Goal: Task Accomplishment & Management: Manage account settings

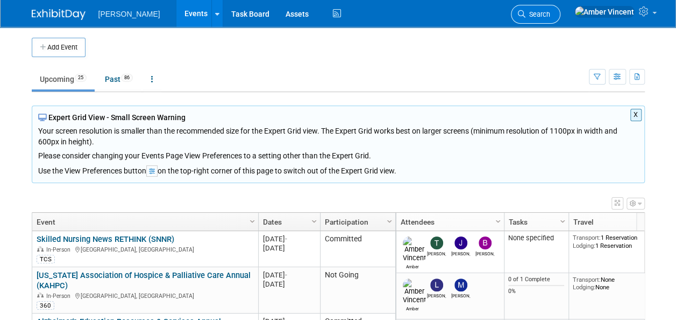
click at [561, 13] on link "Search" at bounding box center [536, 14] width 50 height 19
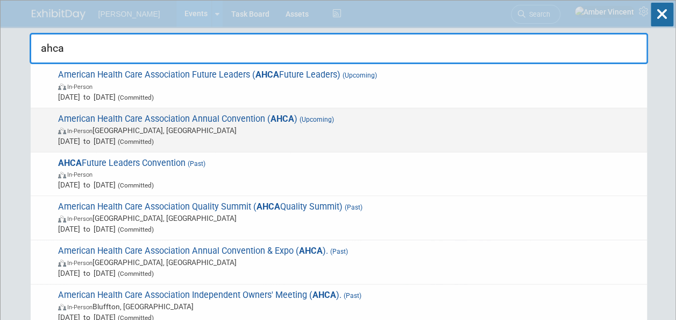
type input "ahca"
click at [238, 114] on span "American Health Care Association Annual Convention ( AHCA ) (Upcoming) In-Perso…" at bounding box center [348, 130] width 587 height 33
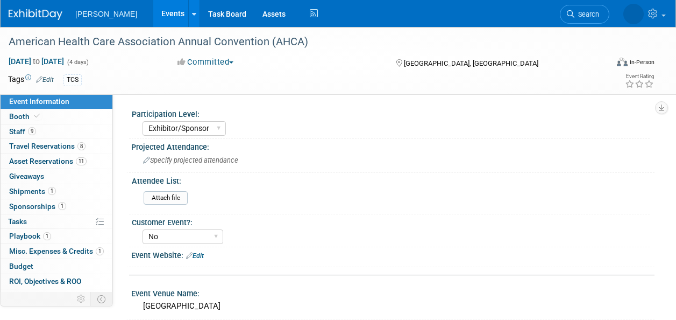
select select "Exhibitor/Sponsor"
select select "No"
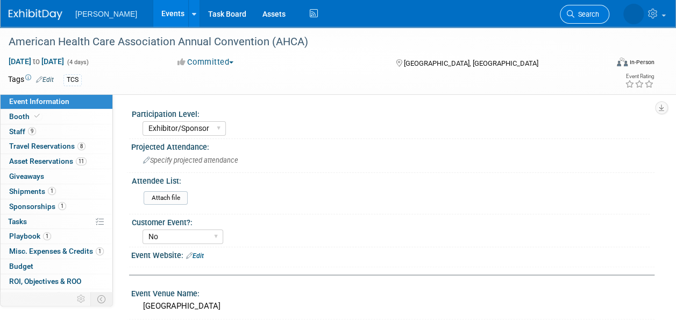
click at [590, 12] on span "Search" at bounding box center [587, 14] width 25 height 8
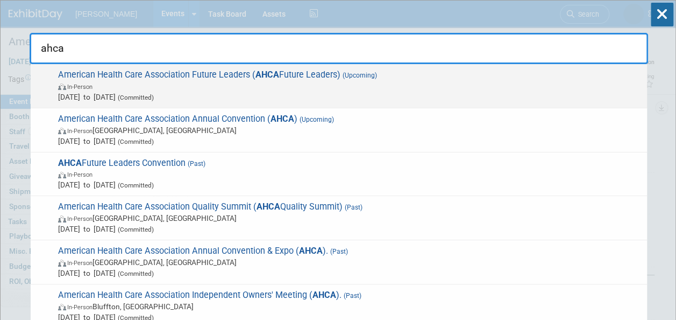
type input "ahca"
click at [319, 87] on span "In-Person" at bounding box center [350, 86] width 584 height 11
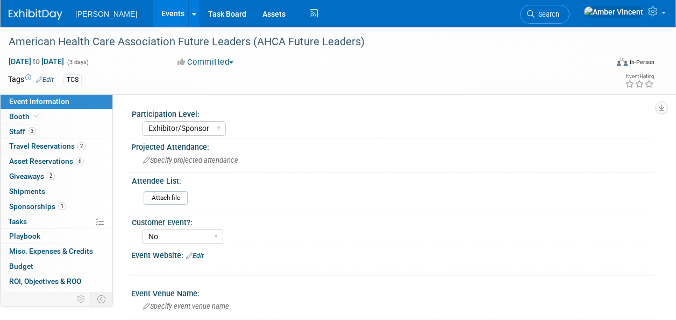
select select "Exhibitor/Sponsor"
select select "No"
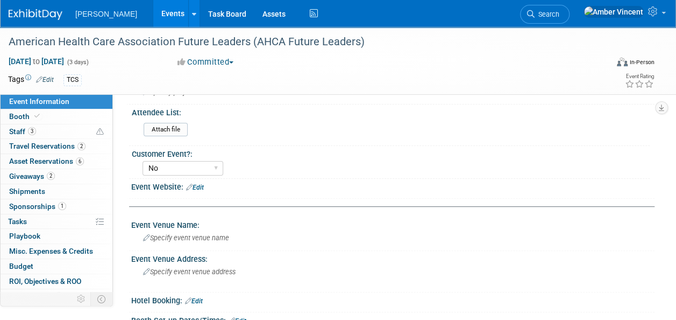
scroll to position [108, 0]
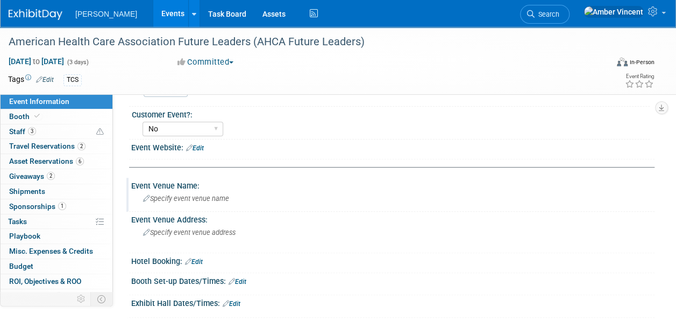
click at [184, 191] on div "Specify event venue name" at bounding box center [392, 198] width 507 height 17
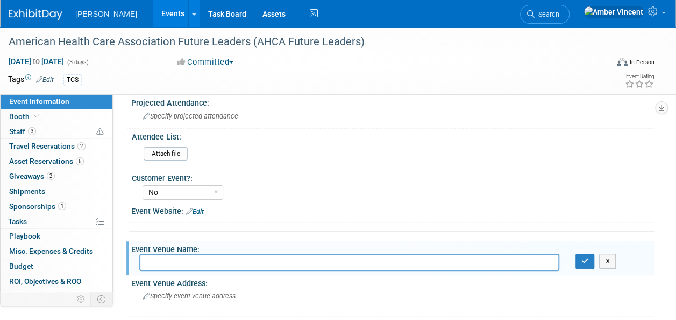
scroll to position [161, 0]
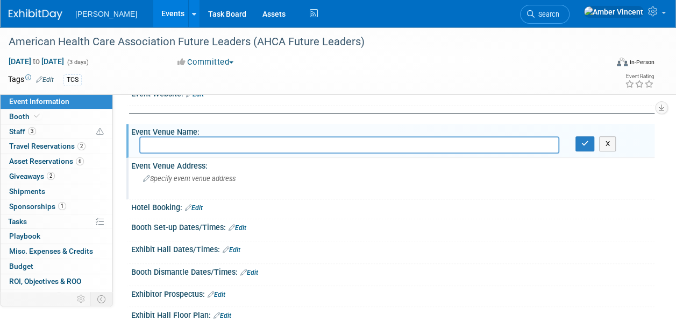
drag, startPoint x: 175, startPoint y: 152, endPoint x: 321, endPoint y: 172, distance: 147.3
click at [175, 152] on input "text" at bounding box center [349, 144] width 420 height 17
drag, startPoint x: 199, startPoint y: 204, endPoint x: 271, endPoint y: 139, distance: 97.6
click at [199, 204] on link "Edit" at bounding box center [194, 208] width 18 height 8
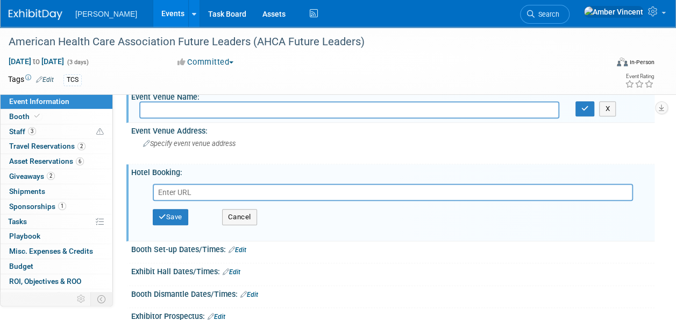
scroll to position [215, 0]
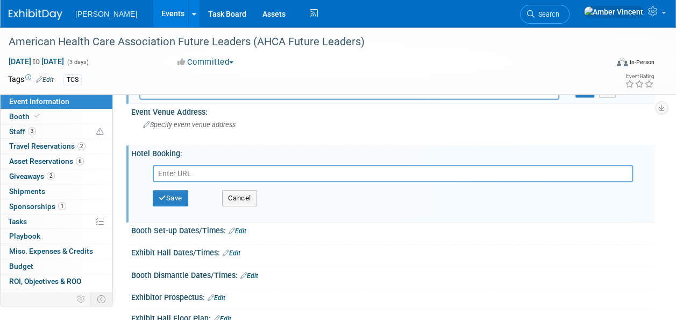
click at [216, 173] on input "text" at bounding box center [393, 173] width 481 height 17
paste input "https://book.passkey.com/go/AHCAProgramRB2025"
type input "https://book.passkey.com/go/AHCAProgramRB2025"
click at [172, 204] on button "Save" at bounding box center [171, 198] width 36 height 16
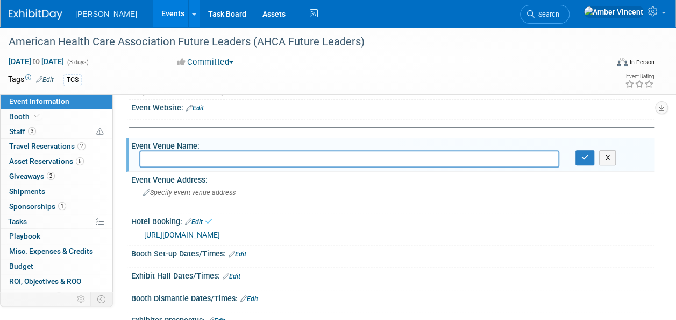
scroll to position [54, 0]
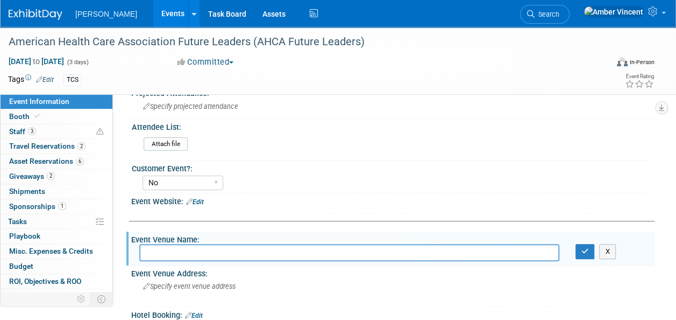
click at [200, 248] on input "text" at bounding box center [349, 252] width 420 height 17
paste input "The Madison Hotel 1177 15th St NW Washington, DC 20005"
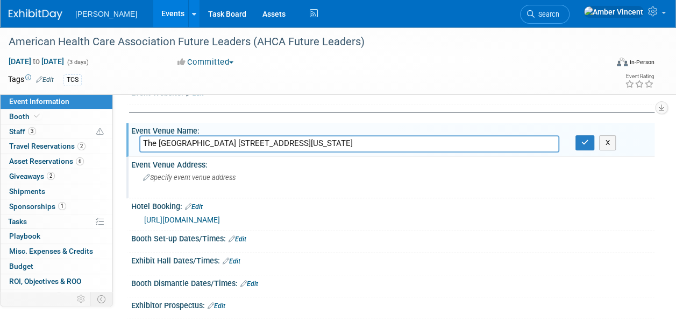
scroll to position [161, 0]
type input "The Madison Hotel 1177 15th St NW Washington, DC 20005"
click at [584, 147] on button "button" at bounding box center [585, 143] width 19 height 15
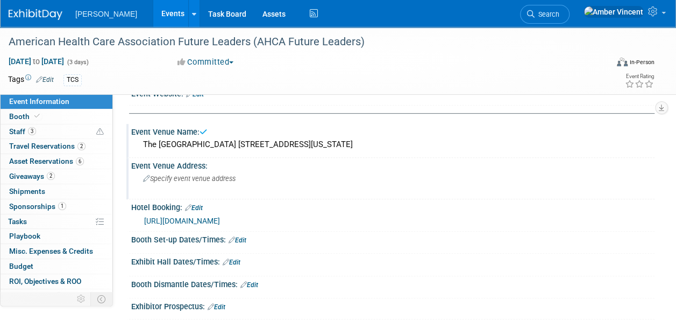
click at [208, 176] on span "Specify event venue address" at bounding box center [189, 178] width 93 height 8
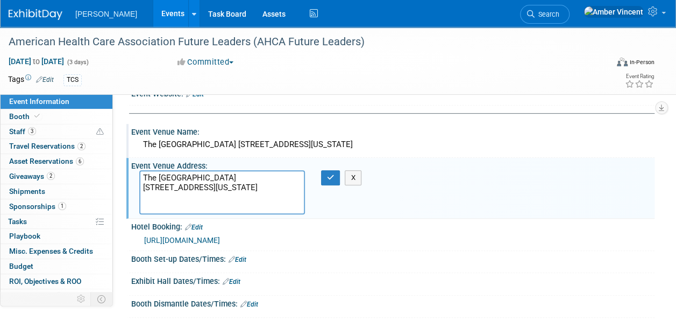
drag, startPoint x: 214, startPoint y: 175, endPoint x: 118, endPoint y: 169, distance: 96.0
click at [118, 169] on div "Event Information Event Info Booth Booth 3 Staff 3 Staff 2 Travel Reservations …" at bounding box center [338, 148] width 676 height 567
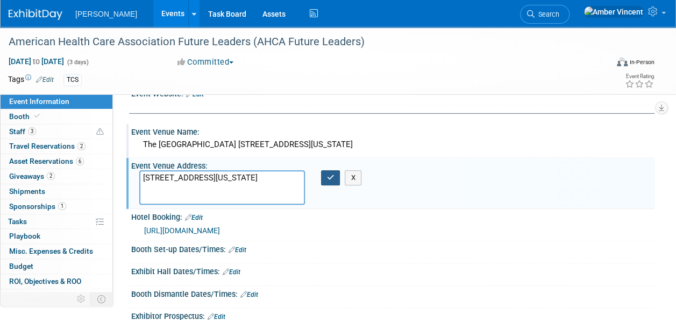
type textarea "1177 15th St NW Washington, DC 20005"
click at [326, 180] on button "button" at bounding box center [330, 177] width 19 height 15
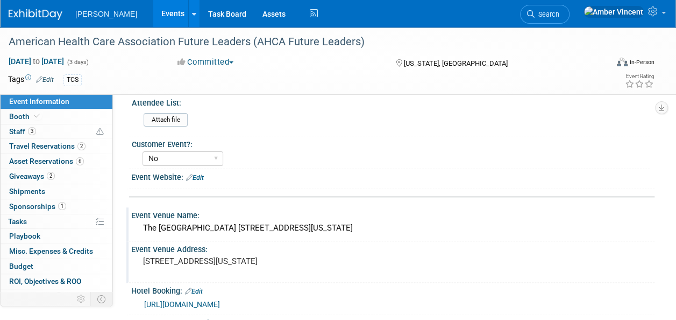
scroll to position [54, 0]
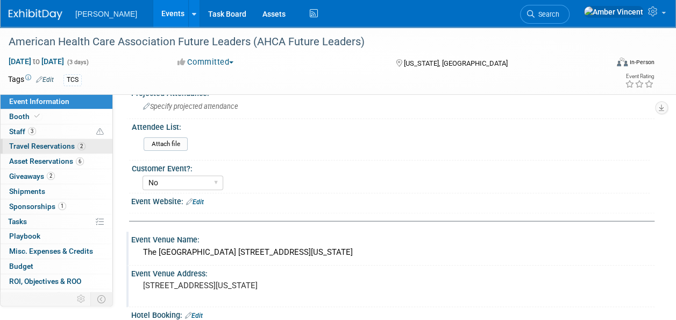
click at [31, 145] on span "Travel Reservations 2" at bounding box center [47, 146] width 76 height 9
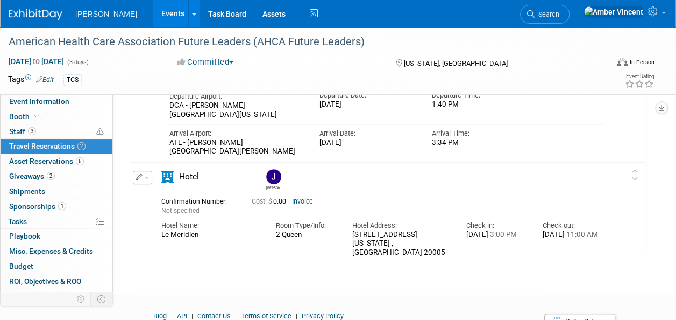
scroll to position [305, 0]
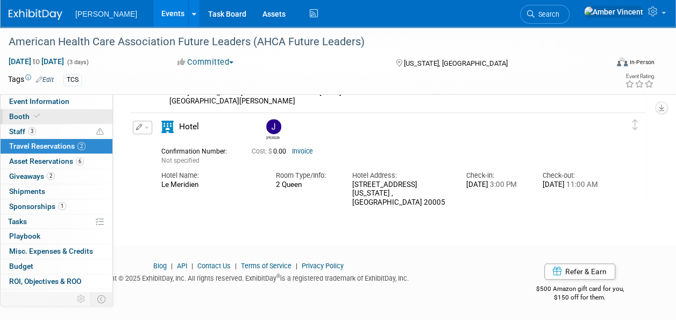
click at [27, 116] on span "Booth" at bounding box center [25, 116] width 33 height 9
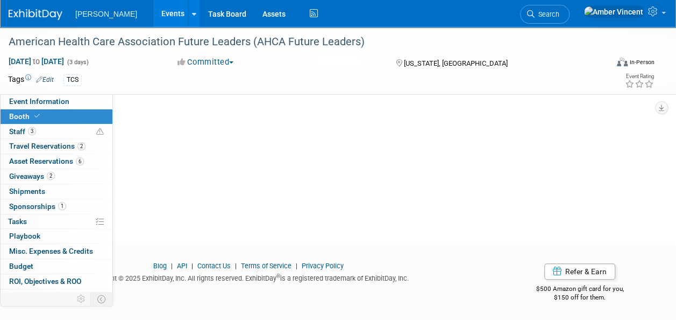
scroll to position [0, 0]
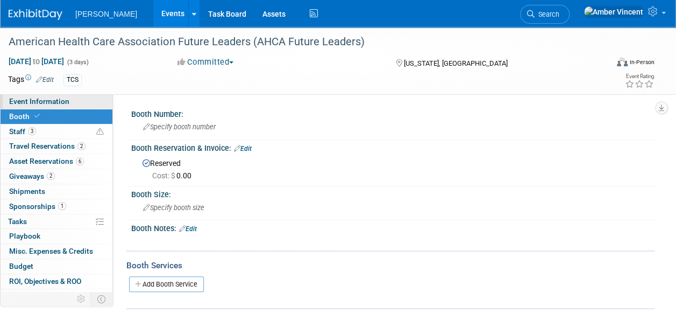
click at [67, 102] on span "Event Information" at bounding box center [39, 101] width 60 height 9
select select "Exhibitor/Sponsor"
select select "No"
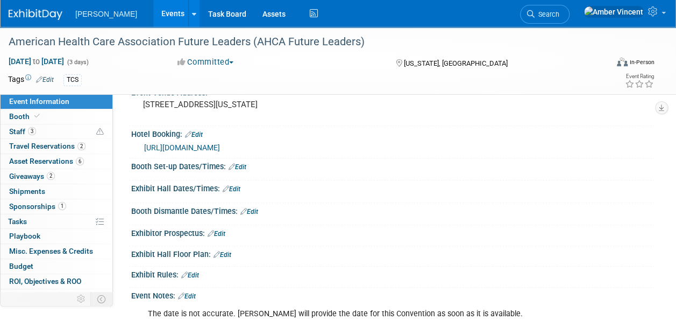
scroll to position [215, 0]
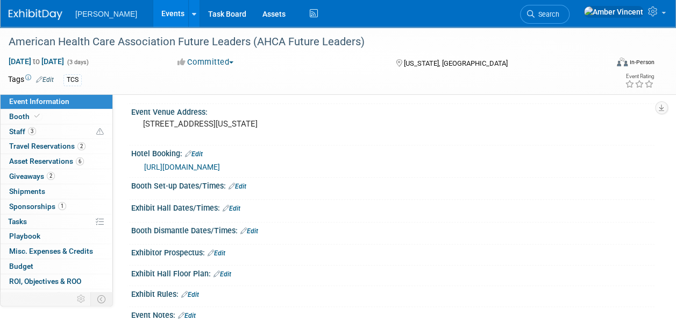
click at [243, 183] on link "Edit" at bounding box center [238, 186] width 18 height 8
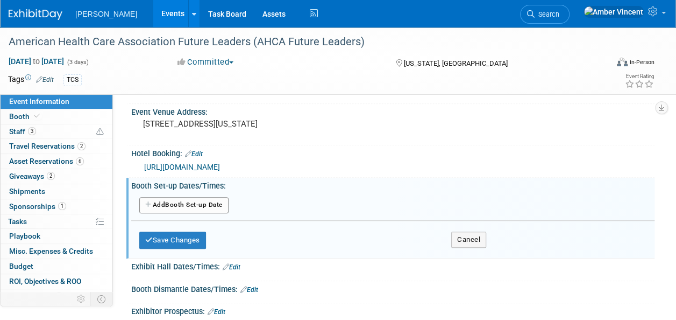
click at [218, 206] on button "Add Another Booth Set-up Date" at bounding box center [183, 205] width 89 height 16
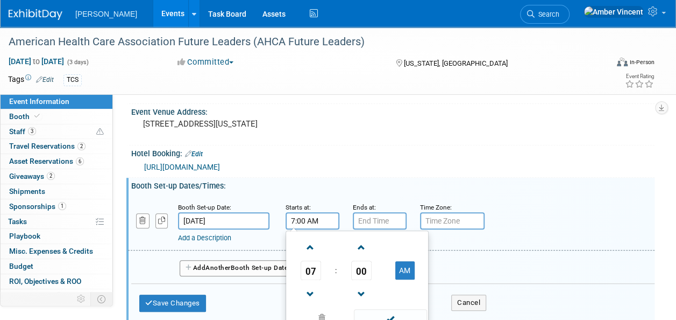
click at [308, 224] on input "7:00 AM" at bounding box center [313, 220] width 54 height 17
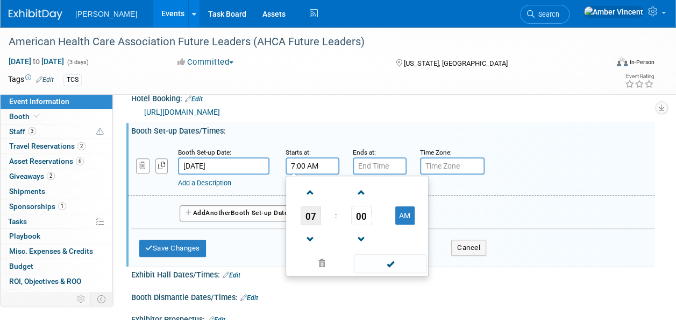
scroll to position [323, 0]
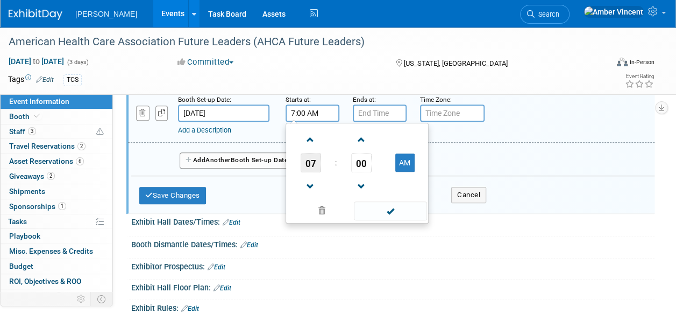
click at [305, 166] on span "07" at bounding box center [311, 162] width 20 height 19
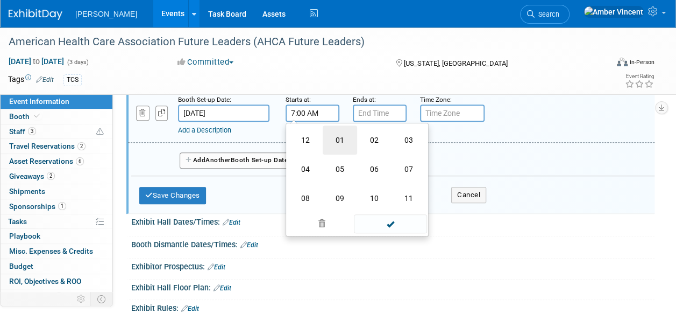
click at [344, 146] on td "01" at bounding box center [340, 139] width 34 height 29
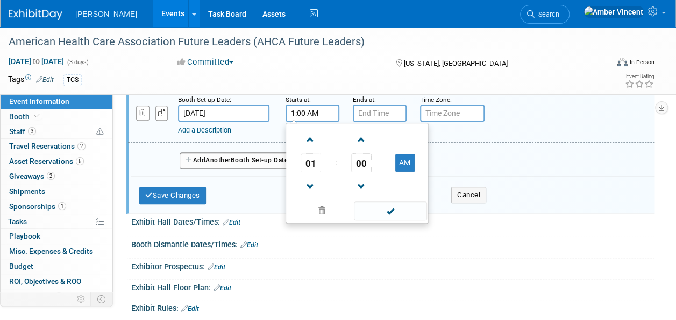
click at [412, 175] on td at bounding box center [405, 185] width 43 height 27
click at [412, 172] on td at bounding box center [405, 185] width 43 height 27
click at [407, 161] on button "AM" at bounding box center [405, 162] width 19 height 18
type input "1:00 PM"
click at [390, 208] on span at bounding box center [390, 210] width 73 height 19
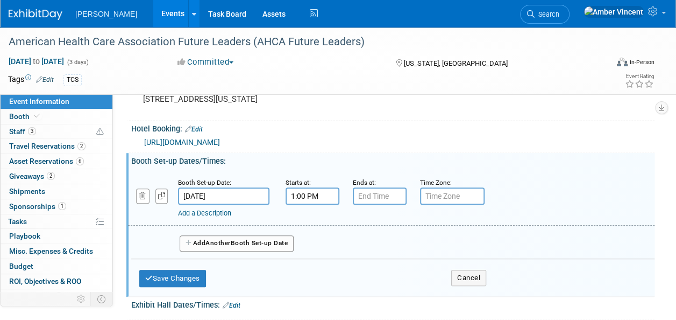
scroll to position [215, 0]
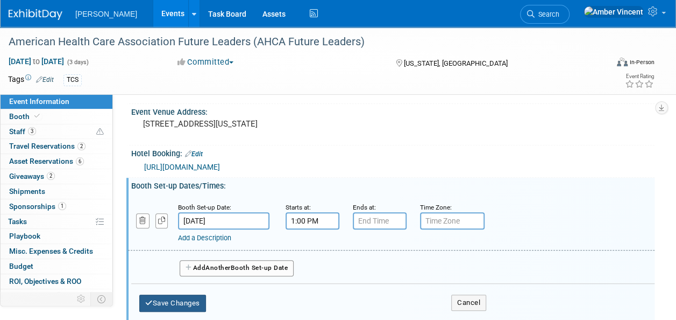
click at [188, 295] on button "Save Changes" at bounding box center [172, 302] width 67 height 17
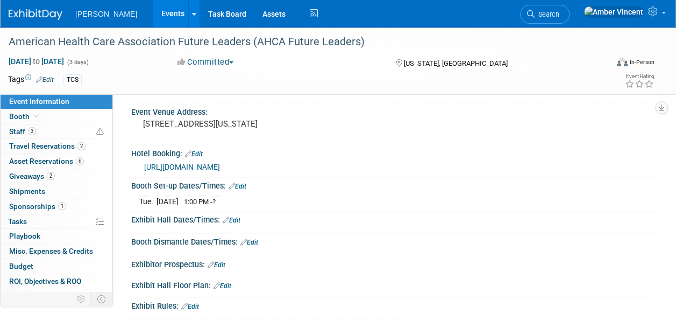
click at [246, 186] on link "Edit" at bounding box center [238, 186] width 18 height 8
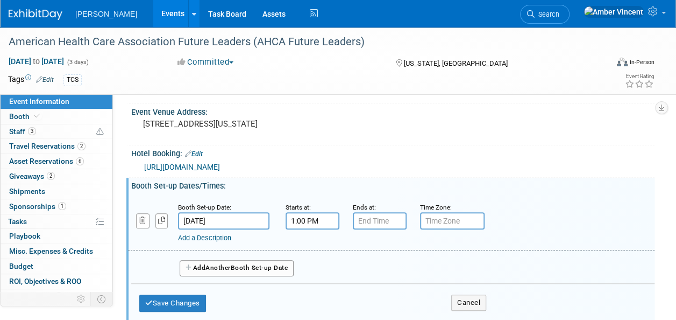
click at [195, 234] on link "Add a Description" at bounding box center [204, 238] width 53 height 8
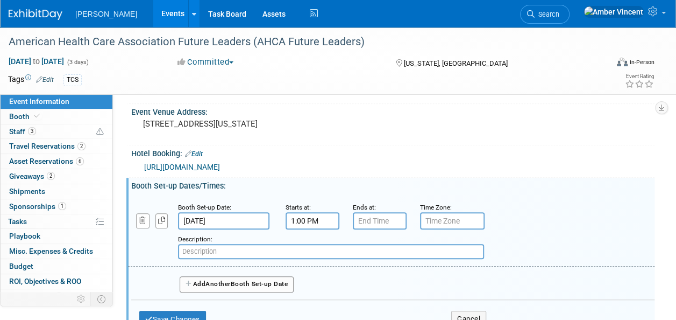
click at [195, 244] on input "text" at bounding box center [331, 251] width 306 height 15
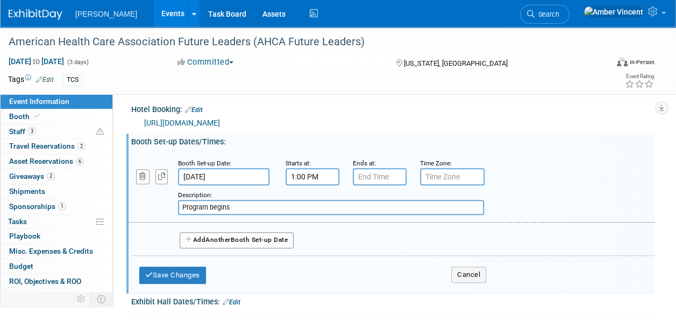
scroll to position [323, 0]
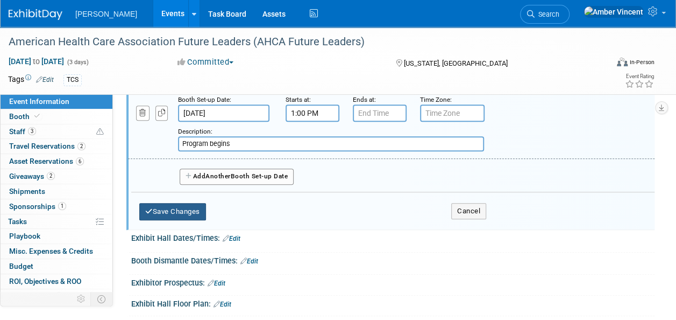
type input "Program begins"
click at [166, 205] on button "Save Changes" at bounding box center [172, 211] width 67 height 17
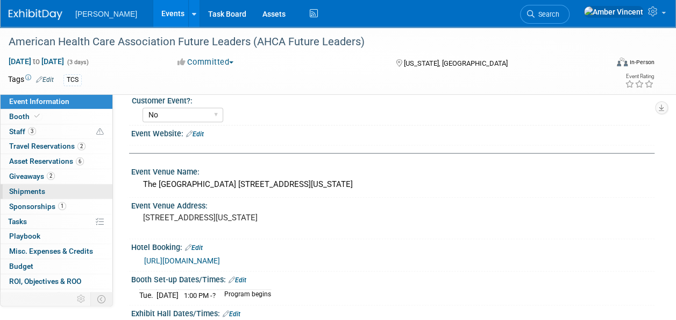
scroll to position [215, 0]
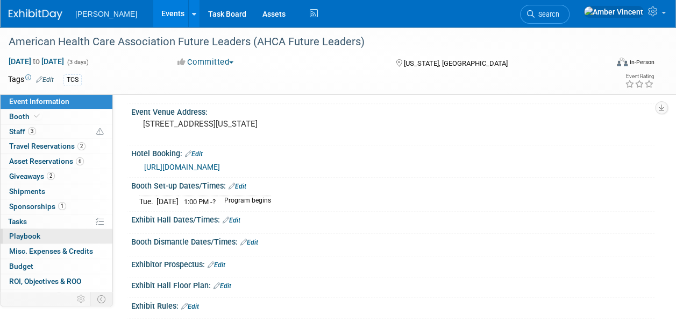
click at [9, 236] on link "0 Playbook 0" at bounding box center [57, 236] width 112 height 15
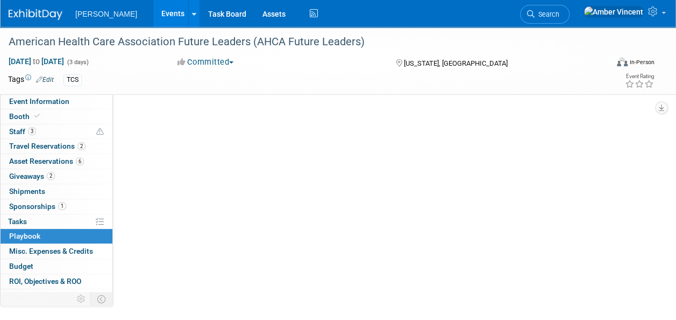
scroll to position [0, 0]
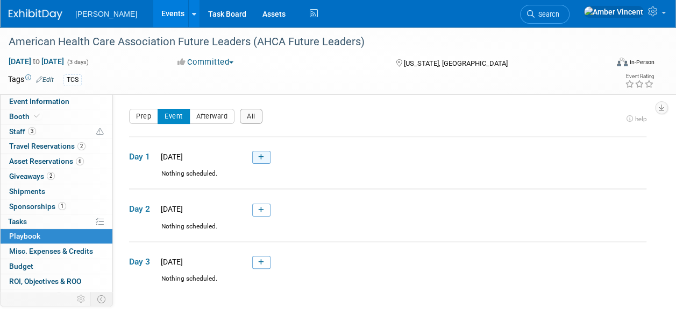
click at [264, 157] on link at bounding box center [261, 157] width 18 height 13
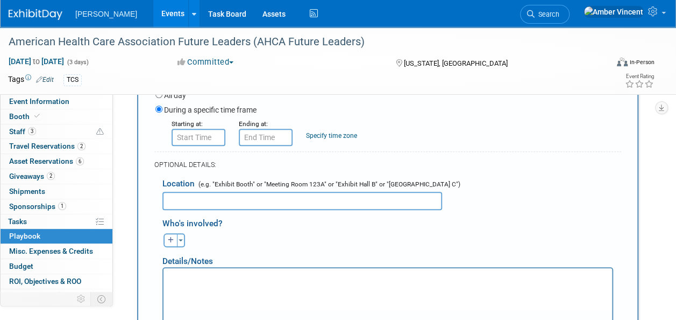
scroll to position [108, 0]
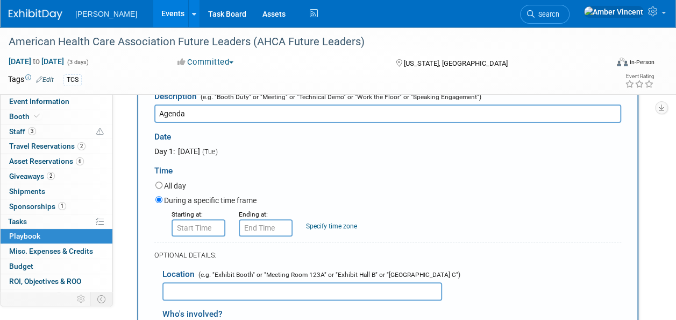
type input "Agenda"
click at [201, 223] on input "text" at bounding box center [199, 227] width 54 height 17
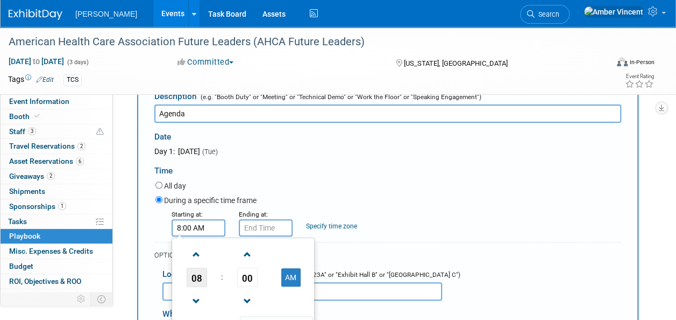
click at [194, 281] on span "08" at bounding box center [197, 276] width 20 height 19
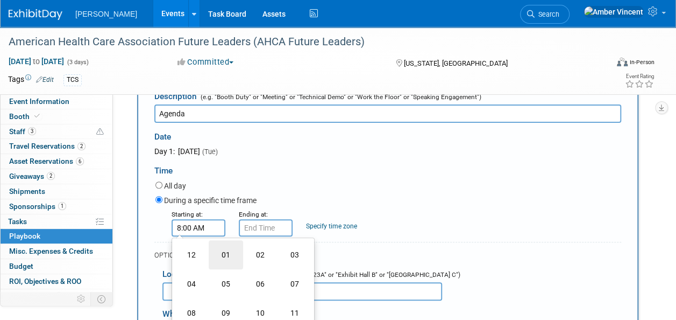
click at [230, 256] on td "01" at bounding box center [226, 254] width 34 height 29
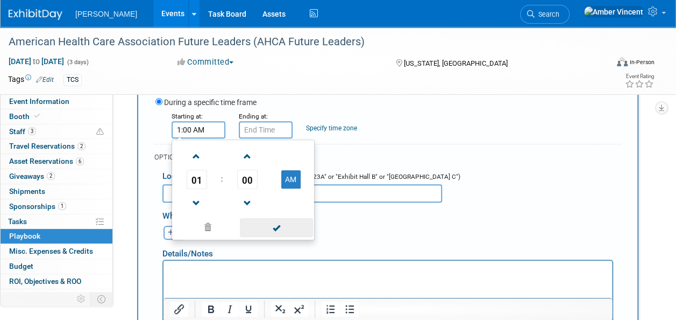
scroll to position [215, 0]
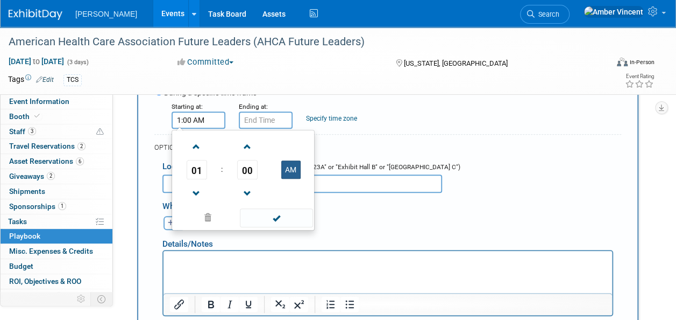
click at [286, 166] on button "AM" at bounding box center [290, 169] width 19 height 18
type input "1:00 PM"
click at [280, 213] on span at bounding box center [276, 217] width 73 height 19
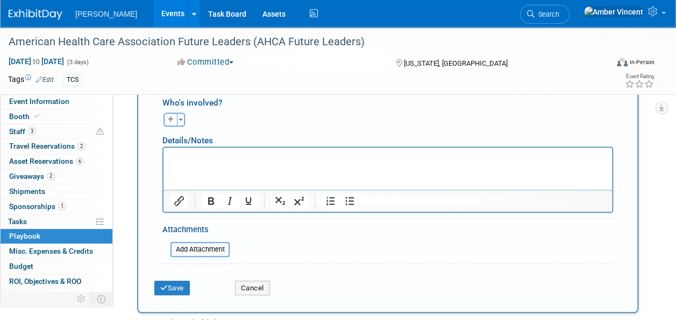
scroll to position [323, 0]
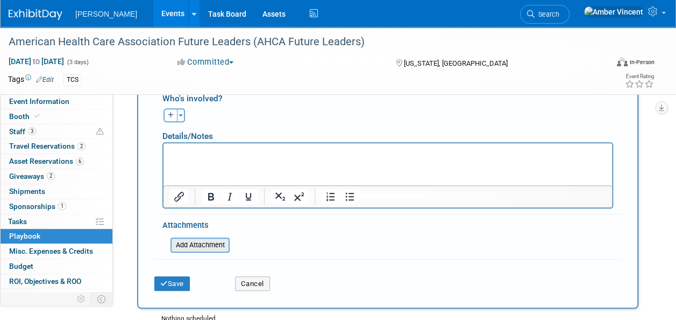
click at [195, 245] on input "file" at bounding box center [165, 244] width 128 height 13
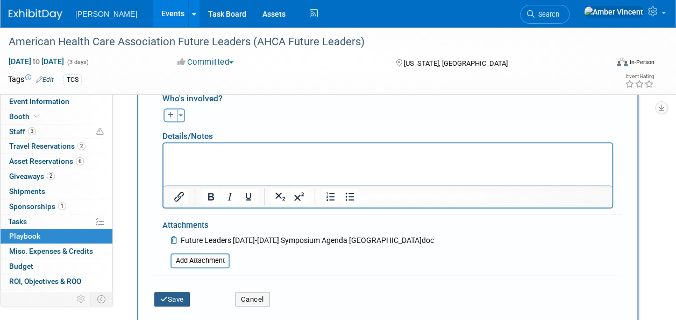
click at [178, 300] on button "Save" at bounding box center [172, 299] width 36 height 15
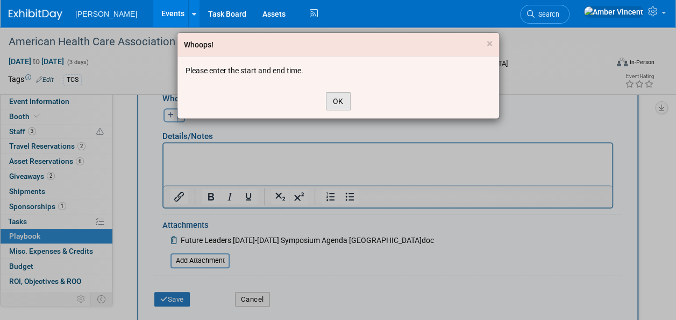
click at [335, 108] on button "OK" at bounding box center [338, 101] width 25 height 18
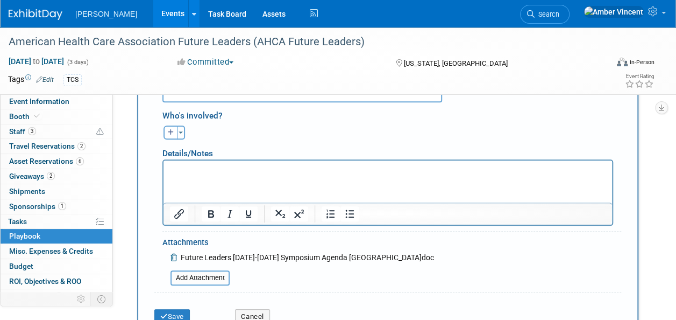
scroll to position [108, 0]
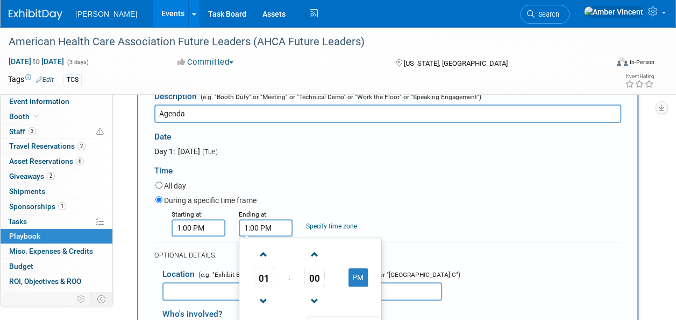
click at [249, 223] on input "1:00 PM" at bounding box center [266, 227] width 54 height 17
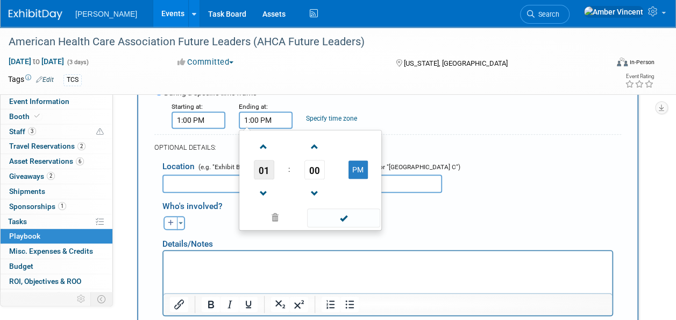
click at [262, 166] on span "01" at bounding box center [264, 169] width 20 height 19
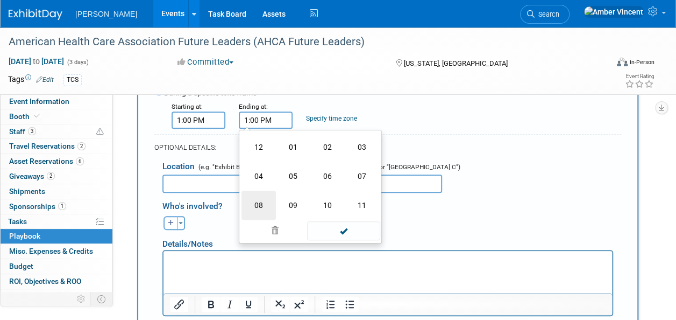
click at [267, 201] on td "08" at bounding box center [259, 205] width 34 height 29
type input "8:00 PM"
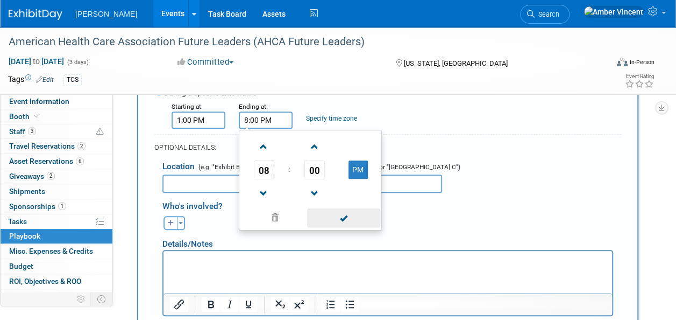
click at [352, 223] on span at bounding box center [343, 217] width 73 height 19
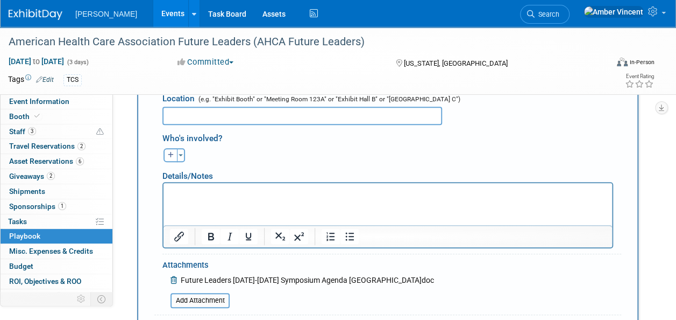
scroll to position [431, 0]
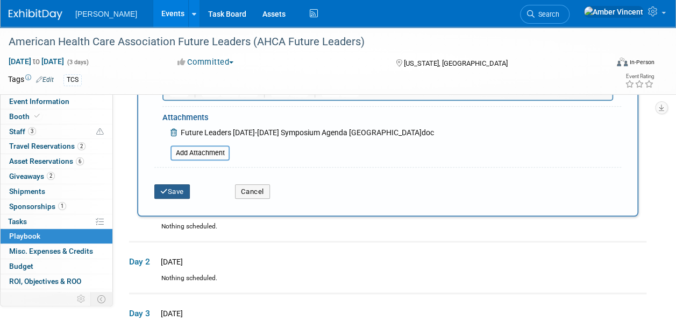
click at [189, 189] on button "Save" at bounding box center [172, 191] width 36 height 15
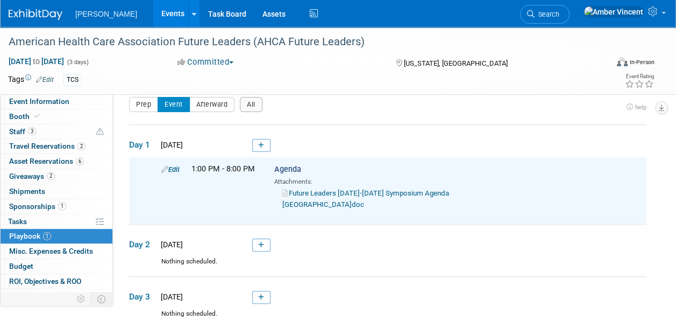
scroll to position [0, 0]
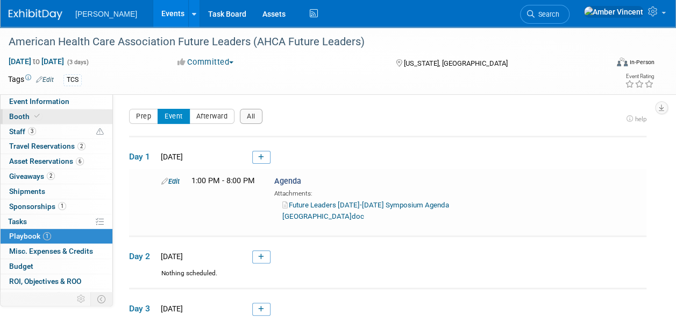
click at [41, 116] on link "Booth" at bounding box center [57, 116] width 112 height 15
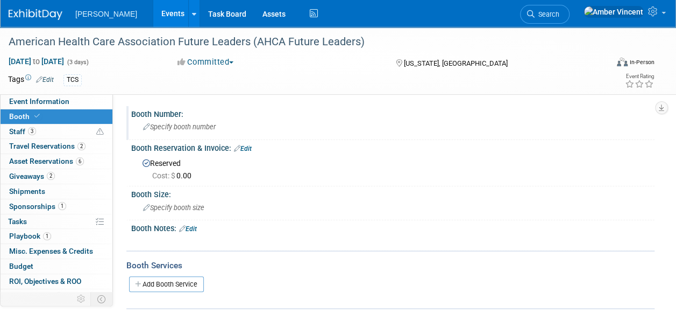
click at [183, 122] on div "Specify booth number" at bounding box center [392, 126] width 507 height 17
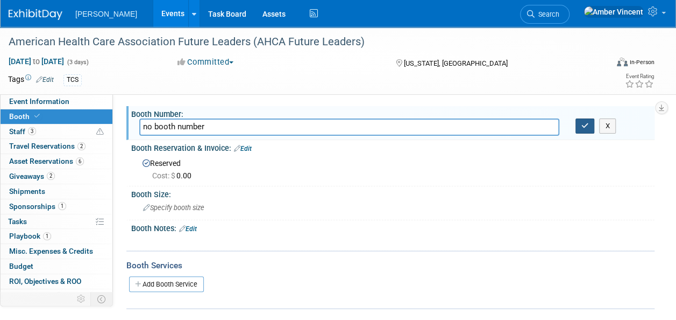
type input "no booth number"
click at [586, 129] on icon "button" at bounding box center [586, 125] width 8 height 7
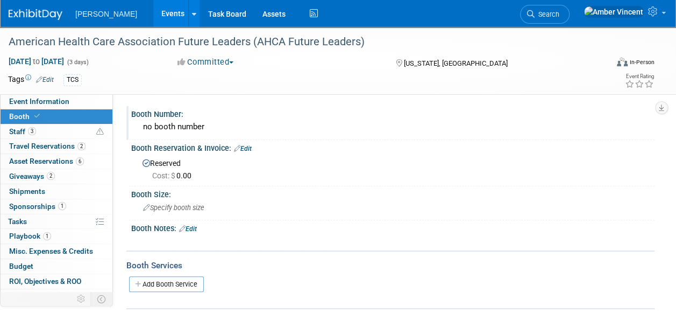
click at [560, 15] on span "Search" at bounding box center [547, 14] width 25 height 8
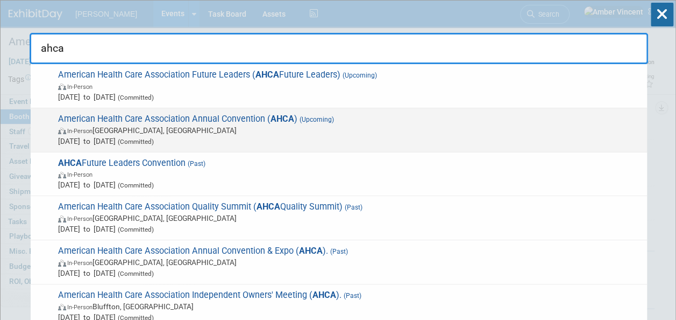
type input "ahca"
click at [202, 123] on span "American Health Care Association Annual Convention ( AHCA ) (Upcoming) In-Perso…" at bounding box center [348, 130] width 587 height 33
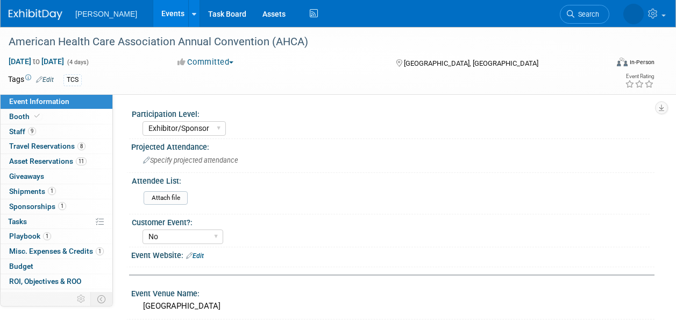
select select "Exhibitor/Sponsor"
select select "No"
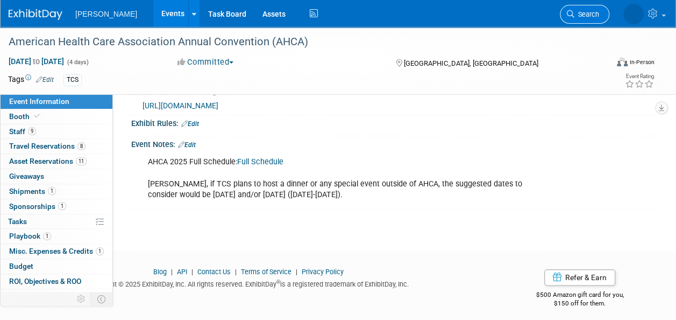
click at [582, 12] on span "Search" at bounding box center [587, 14] width 25 height 8
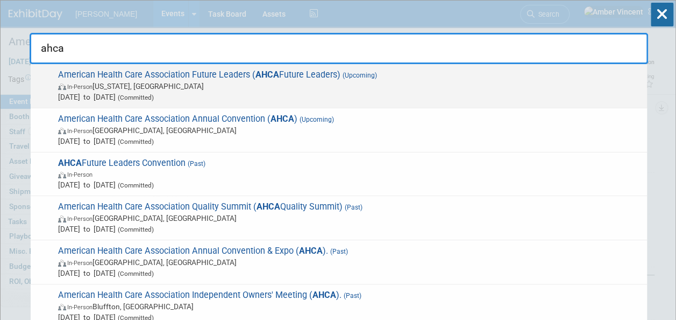
type input "ahca"
click at [381, 76] on span "American Health Care Association Future Leaders ( AHCA Future Leaders) (Upcomin…" at bounding box center [348, 85] width 587 height 33
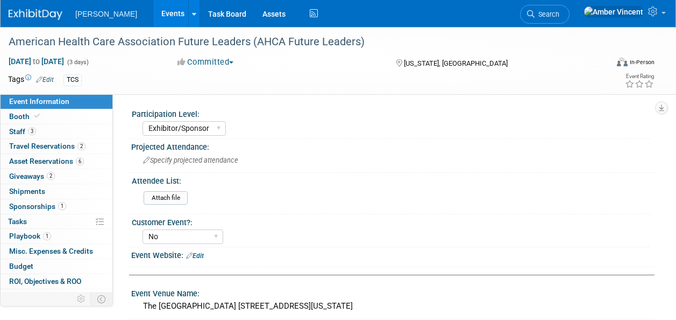
select select "Exhibitor/Sponsor"
select select "No"
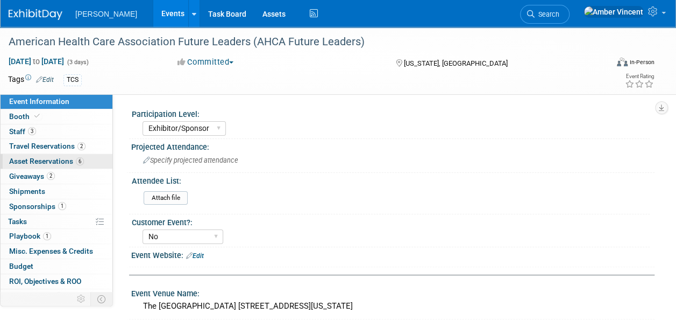
click at [36, 159] on span "Asset Reservations 6" at bounding box center [46, 161] width 75 height 9
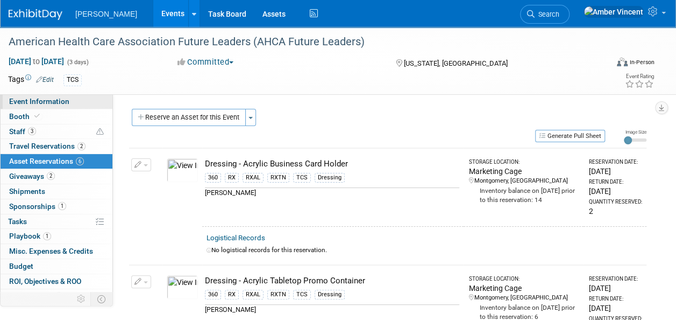
click at [52, 102] on span "Event Information" at bounding box center [39, 101] width 60 height 9
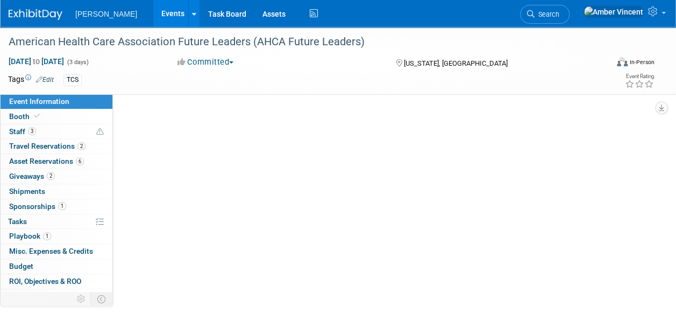
select select "Exhibitor/Sponsor"
select select "No"
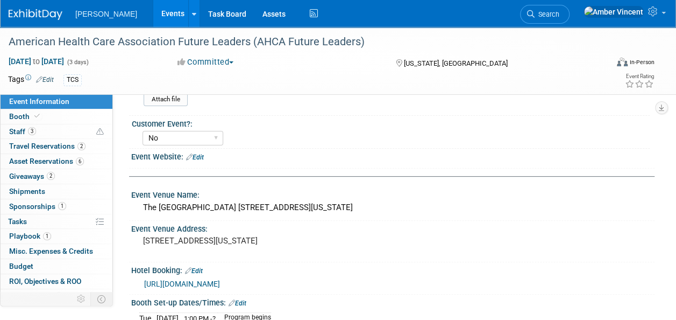
scroll to position [260, 0]
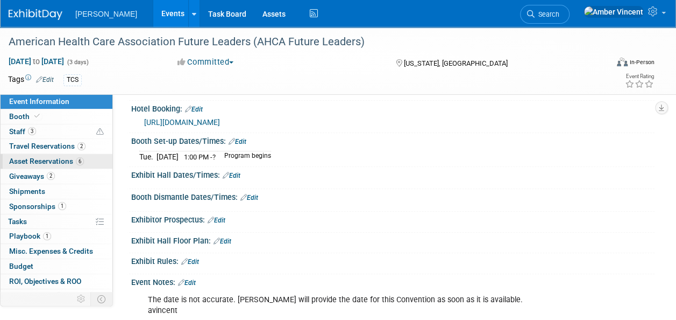
click at [50, 158] on span "Asset Reservations 6" at bounding box center [46, 161] width 75 height 9
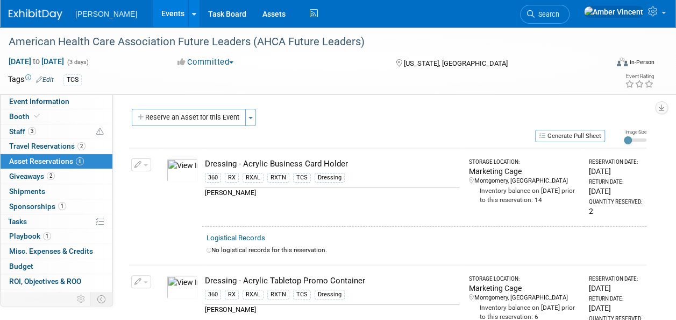
click at [49, 93] on div "American Health Care Association Future Leaders (AHCA Future Leaders) Sep 16, 2…" at bounding box center [338, 60] width 676 height 67
click at [46, 100] on span "Event Information" at bounding box center [39, 101] width 60 height 9
select select "Exhibitor/Sponsor"
select select "No"
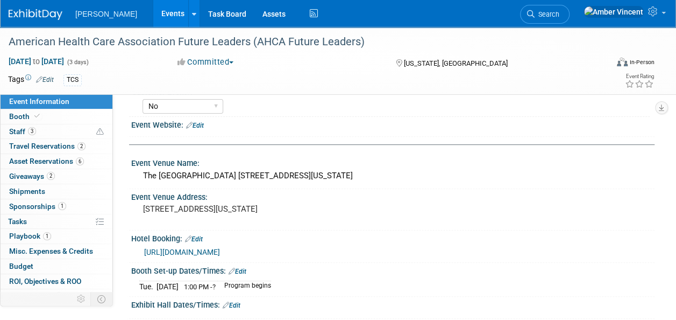
scroll to position [161, 0]
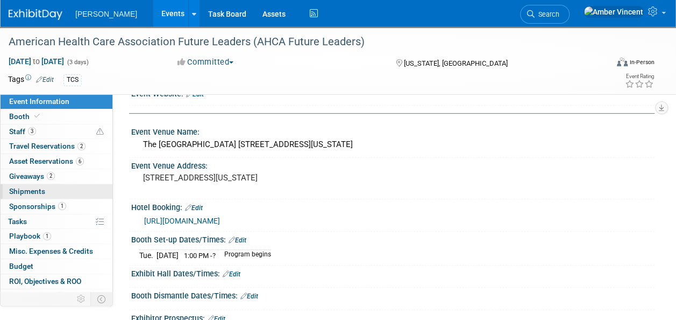
click at [44, 188] on link "0 Shipments 0" at bounding box center [57, 191] width 112 height 15
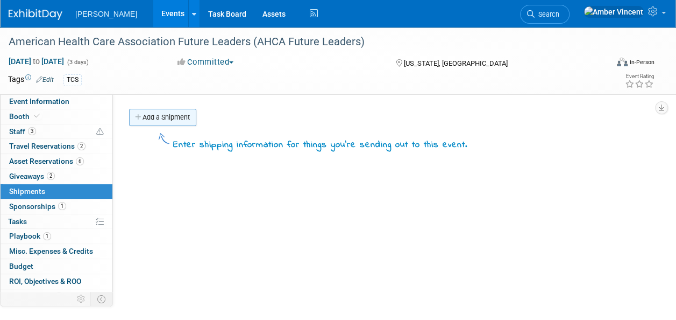
click at [161, 112] on link "Add a Shipment" at bounding box center [162, 117] width 67 height 17
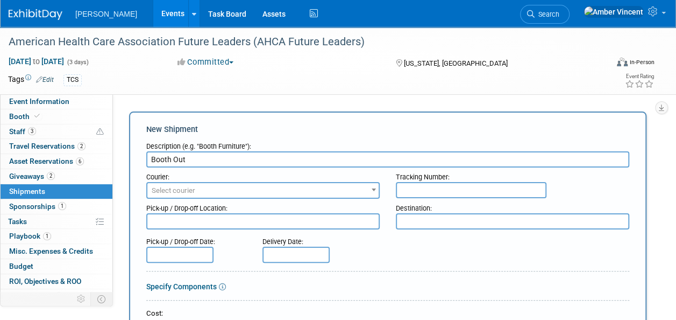
type input "Booth Out"
click at [201, 189] on span "Select courier" at bounding box center [262, 190] width 231 height 15
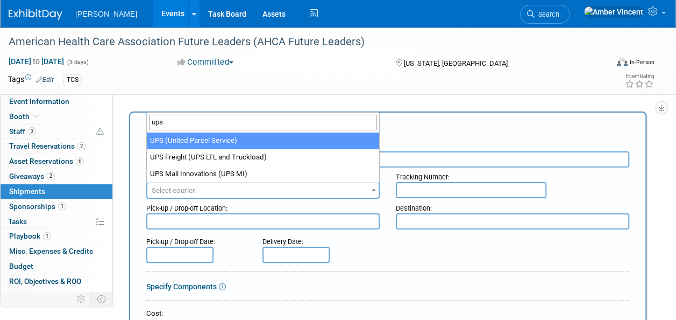
type input "ups"
select select "508"
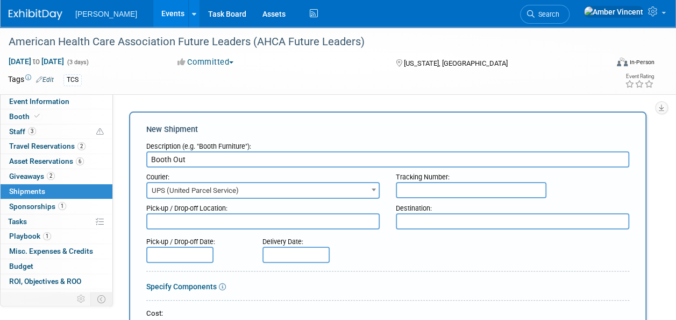
click at [161, 223] on textarea at bounding box center [263, 221] width 234 height 16
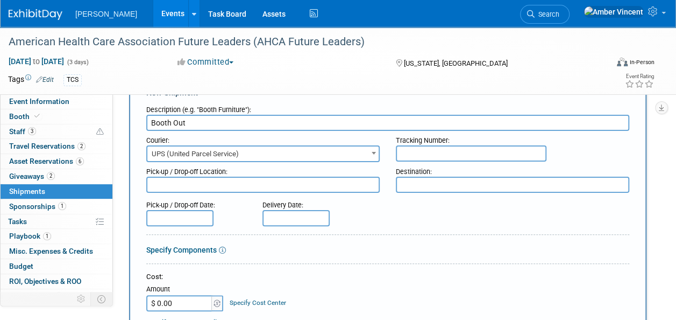
scroll to position [54, 0]
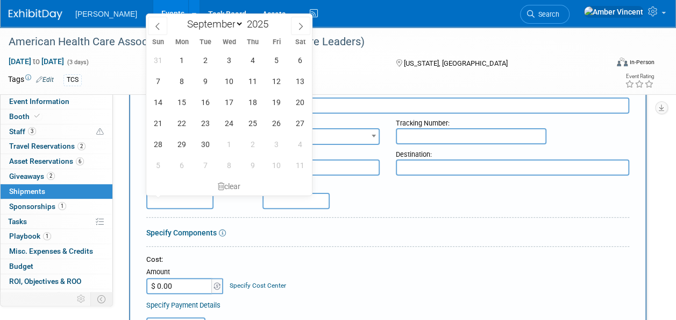
click at [173, 204] on input "text" at bounding box center [179, 201] width 67 height 16
click at [253, 82] on span "11" at bounding box center [252, 80] width 21 height 21
type input "Sep 11, 2025"
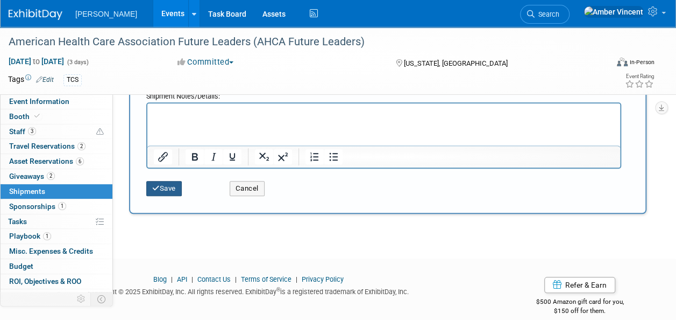
click at [172, 184] on button "Save" at bounding box center [164, 188] width 36 height 15
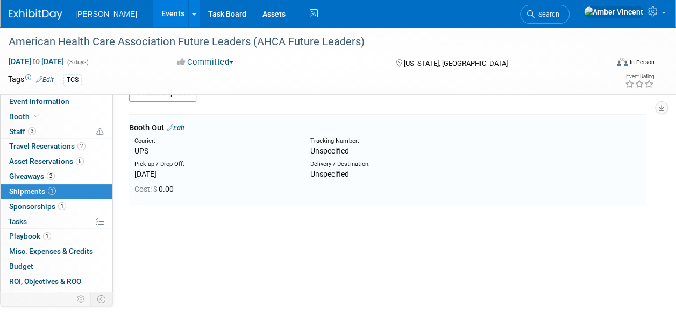
scroll to position [24, 0]
click at [40, 102] on span "Event Information" at bounding box center [39, 101] width 60 height 9
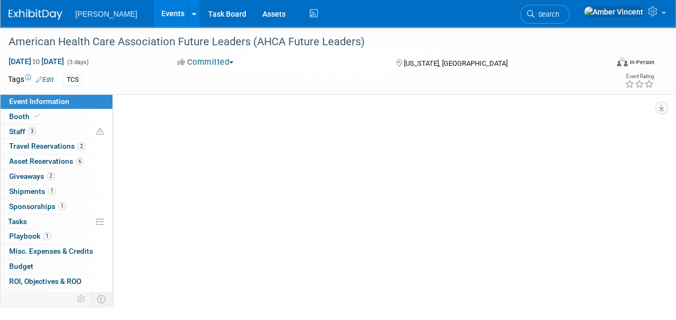
scroll to position [0, 0]
select select "Exhibitor/Sponsor"
select select "No"
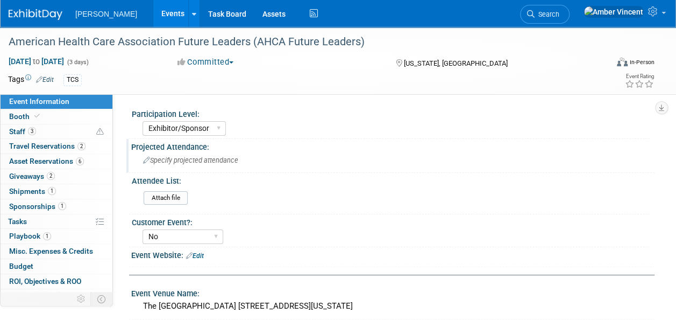
click at [189, 160] on span "Specify projected attendance" at bounding box center [190, 160] width 95 height 8
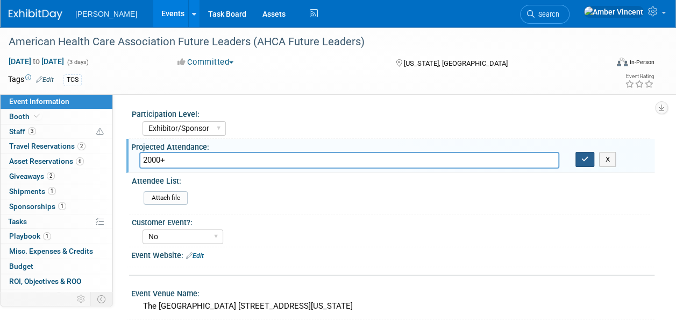
type input "2000+"
click at [579, 155] on button "button" at bounding box center [585, 159] width 19 height 15
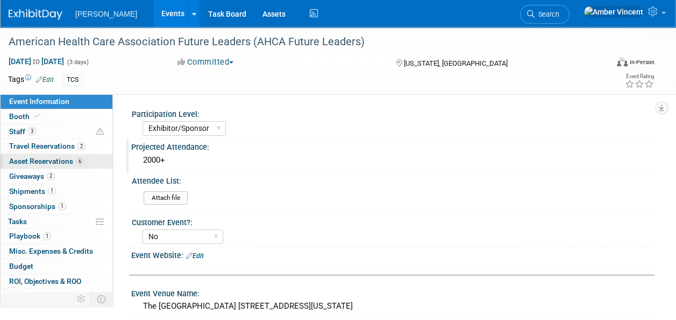
click at [44, 160] on span "Asset Reservations 6" at bounding box center [46, 161] width 75 height 9
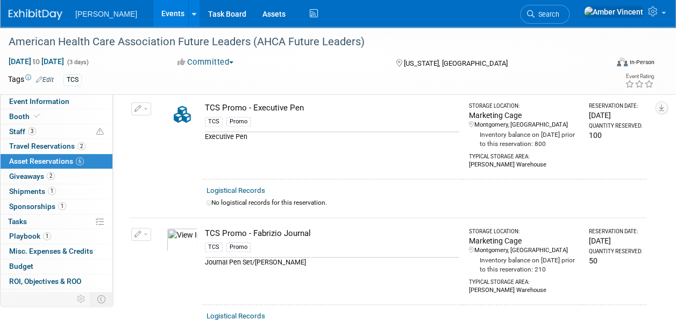
scroll to position [484, 0]
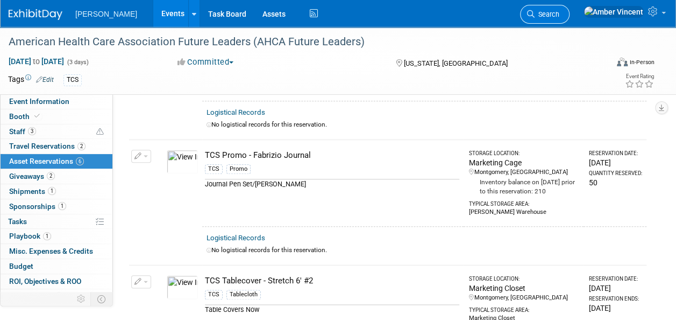
click at [560, 10] on span "Search" at bounding box center [547, 14] width 25 height 8
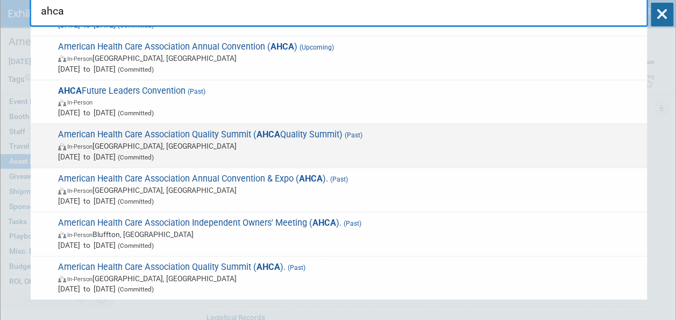
scroll to position [54, 0]
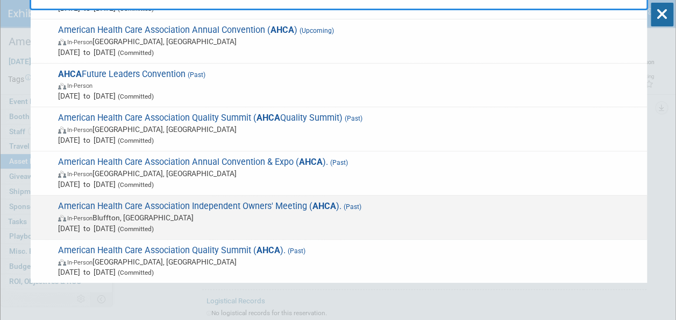
type input "ahca"
click at [216, 205] on span "American Health Care Association Independent Owners' Meeting ( AHCA ). (Past) I…" at bounding box center [348, 217] width 587 height 33
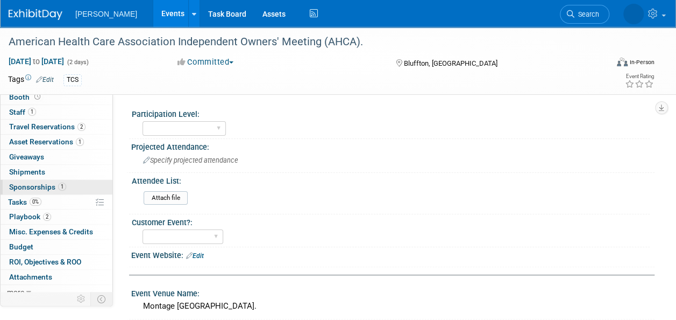
scroll to position [24, 0]
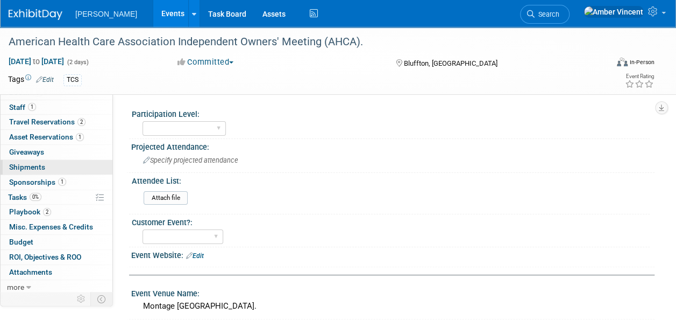
click at [34, 165] on span "Shipments 0" at bounding box center [27, 167] width 36 height 9
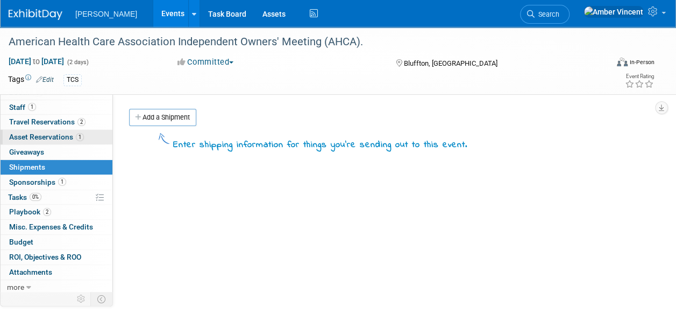
click at [52, 138] on span "Asset Reservations 1" at bounding box center [46, 136] width 75 height 9
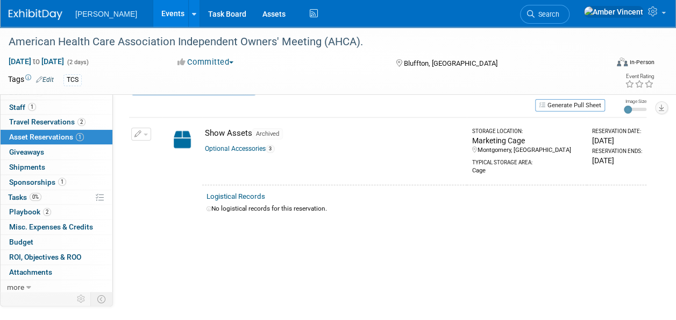
scroll to position [54, 0]
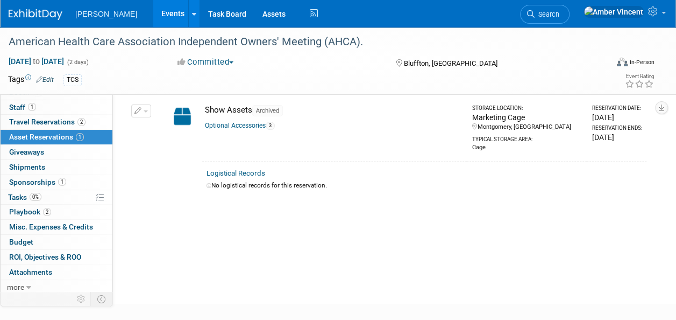
click at [241, 124] on link "Optional Accessories 3" at bounding box center [240, 126] width 70 height 8
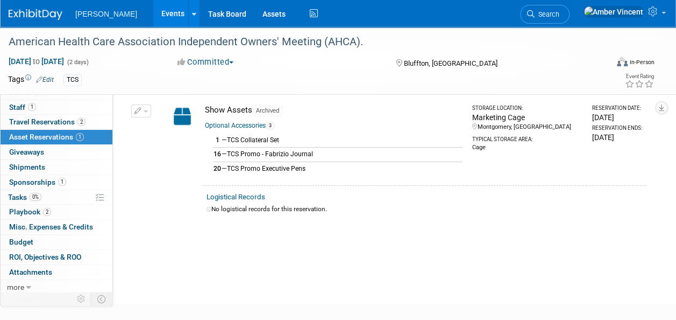
click at [570, 18] on link "Search" at bounding box center [545, 14] width 50 height 19
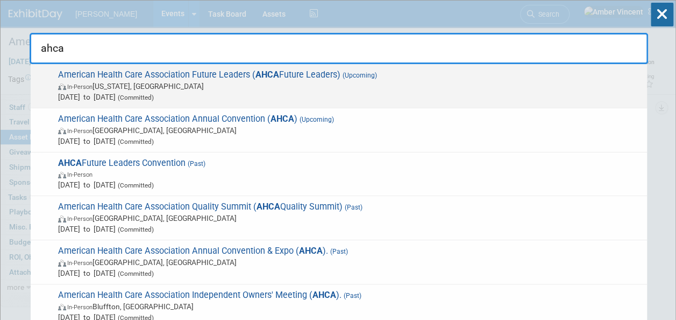
type input "ahca"
click at [214, 81] on span "In-Person Washington, DC" at bounding box center [350, 86] width 584 height 11
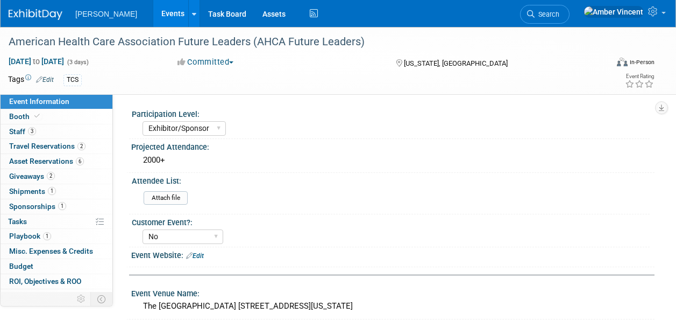
select select "Exhibitor/Sponsor"
select select "No"
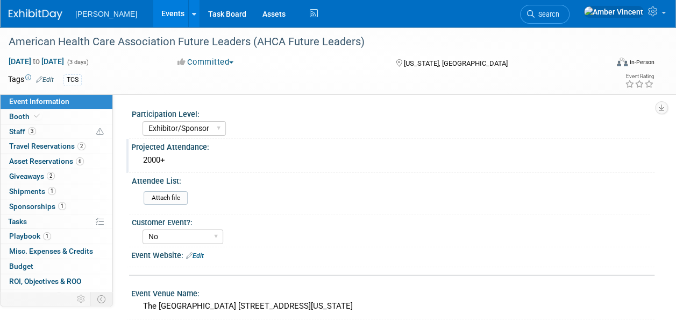
click at [164, 155] on div "2000+" at bounding box center [392, 160] width 507 height 17
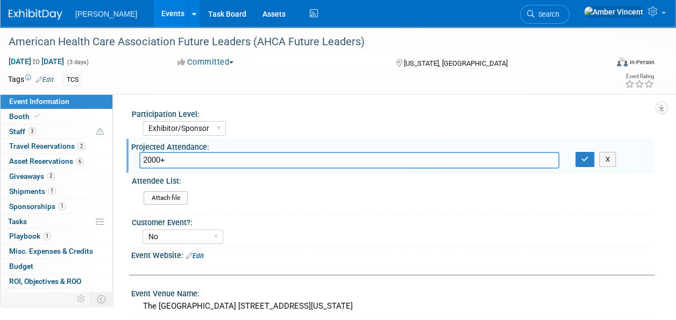
drag, startPoint x: 169, startPoint y: 156, endPoint x: 112, endPoint y: 151, distance: 57.3
click at [112, 151] on div "Event Information Event Info Booth Booth 3 Staff 3 Staff 2 Travel Reservations …" at bounding box center [338, 306] width 676 height 559
type input "50"
click at [582, 159] on icon "button" at bounding box center [586, 159] width 8 height 7
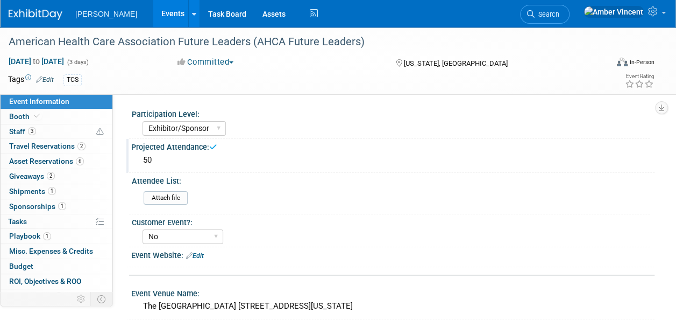
click at [560, 16] on span "Search" at bounding box center [547, 14] width 25 height 8
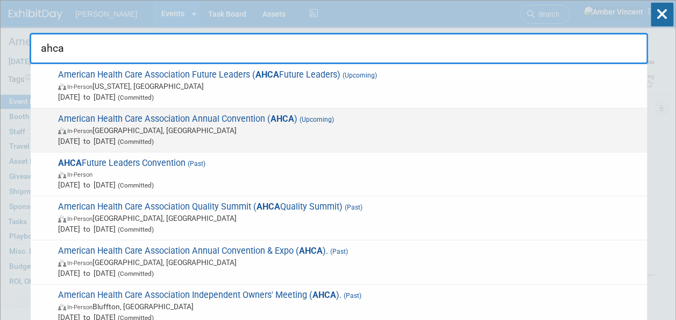
type input "ahca"
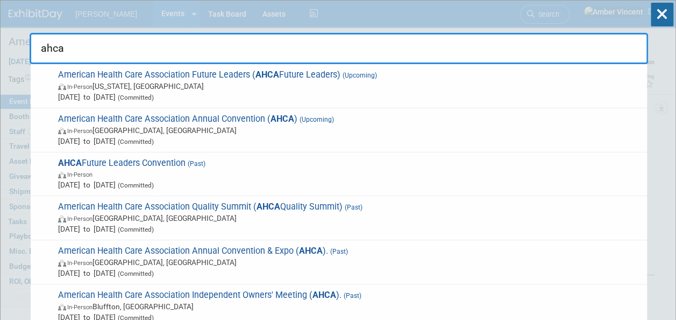
drag, startPoint x: 263, startPoint y: 128, endPoint x: 256, endPoint y: 124, distance: 7.7
click at [259, 126] on span "In-Person Las Vegas, NV" at bounding box center [350, 130] width 584 height 11
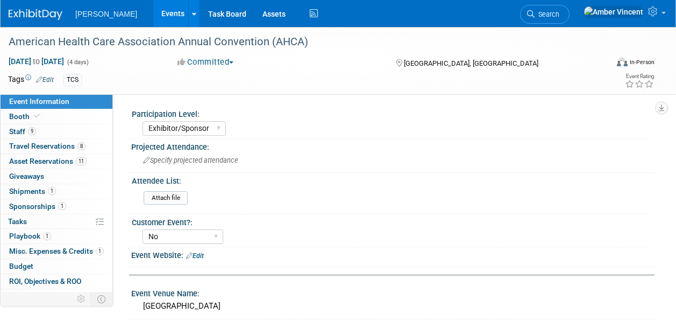
select select "Exhibitor/Sponsor"
select select "No"
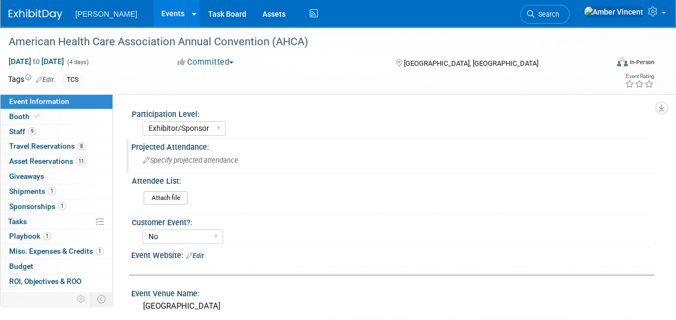
click at [173, 164] on div "Specify projected attendance" at bounding box center [392, 160] width 507 height 17
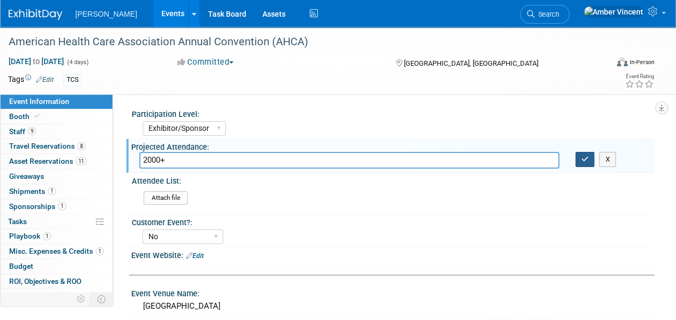
type input "2000+"
click at [591, 164] on button "button" at bounding box center [585, 159] width 19 height 15
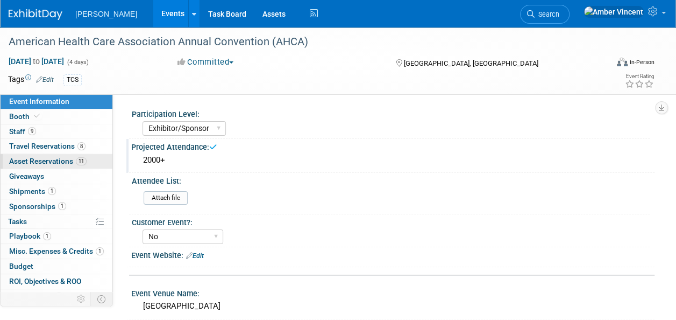
click at [43, 158] on span "Asset Reservations 11" at bounding box center [47, 161] width 77 height 9
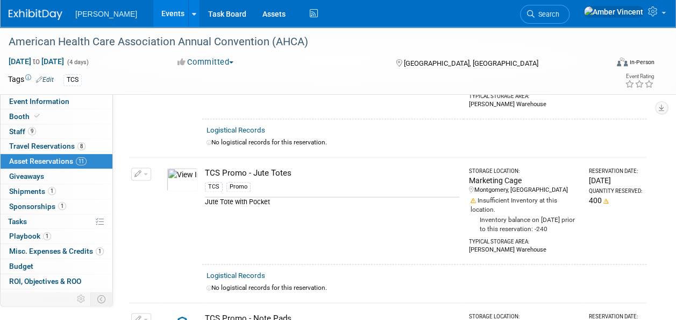
scroll to position [700, 0]
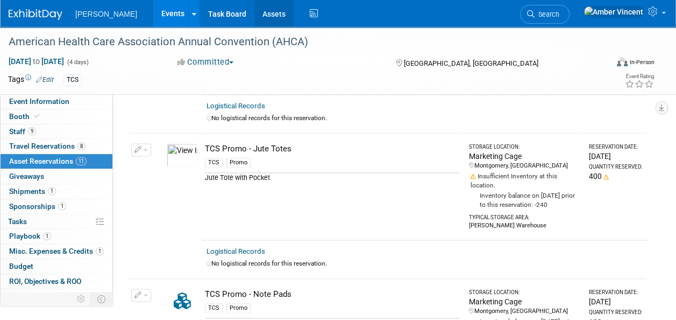
click at [255, 16] on link "Assets" at bounding box center [274, 13] width 39 height 27
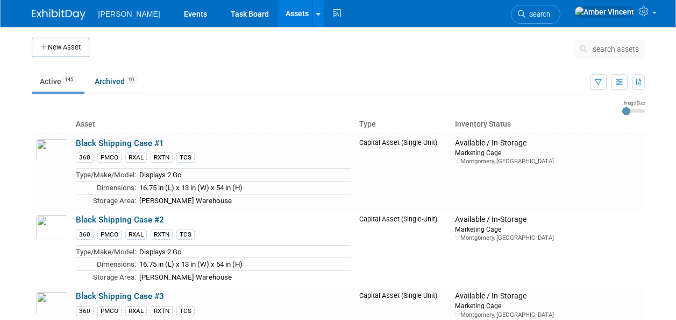
click at [604, 51] on span "search assets" at bounding box center [616, 49] width 46 height 9
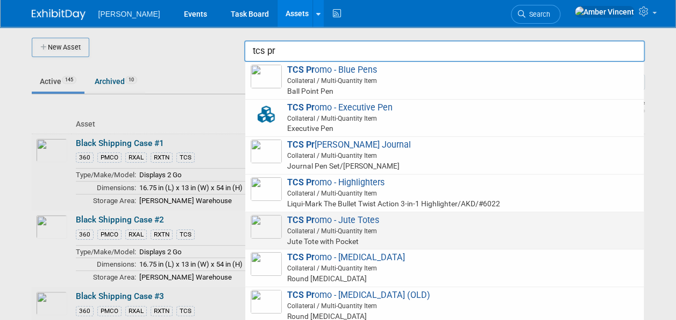
click at [363, 232] on span "Collateral / Multi-Quantity Item" at bounding box center [446, 231] width 385 height 10
type input "TCS Promo - Jute Totes"
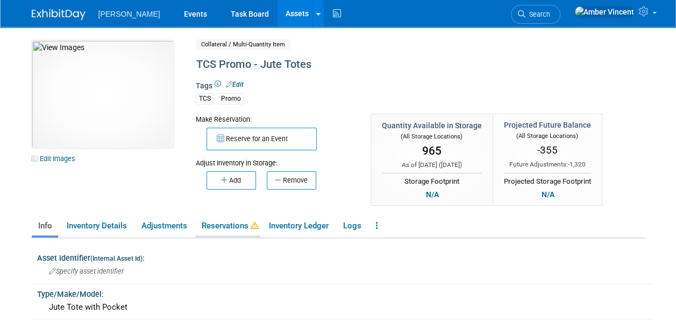
click at [239, 224] on link "Reservations" at bounding box center [227, 225] width 65 height 19
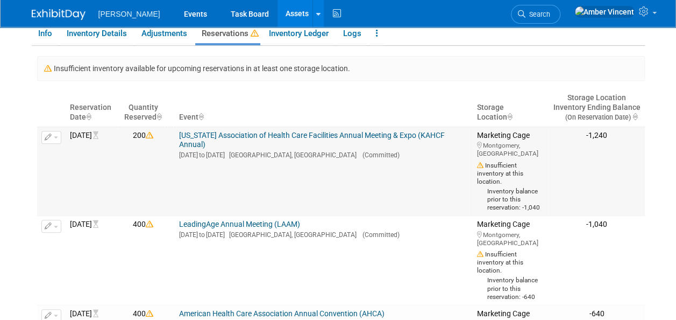
scroll to position [215, 0]
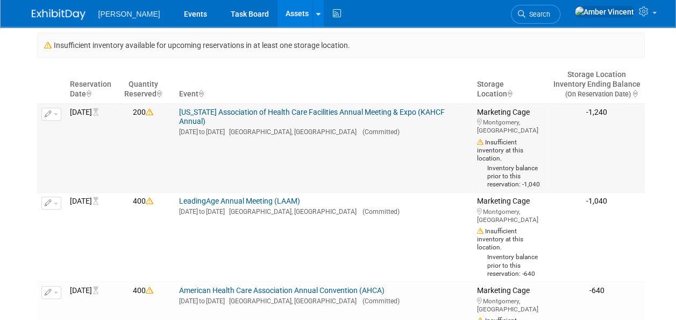
click at [532, 111] on div "Marketing Cage [GEOGRAPHIC_DATA], AL Insufficient inventory at this location. I…" at bounding box center [511, 148] width 68 height 81
click at [56, 115] on button "button" at bounding box center [51, 114] width 20 height 13
click at [68, 132] on button "Change Reservation" at bounding box center [92, 131] width 91 height 15
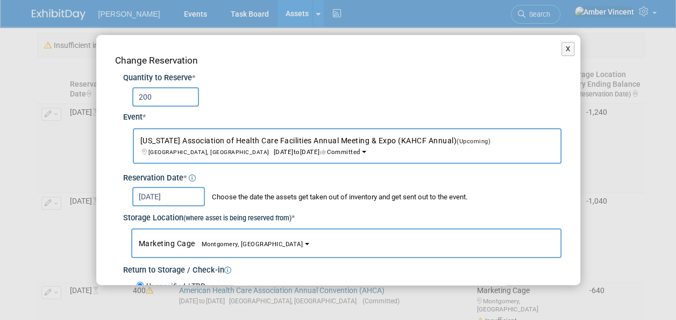
click at [179, 242] on span "Marketing Cage Montgomery, [GEOGRAPHIC_DATA]" at bounding box center [221, 243] width 165 height 9
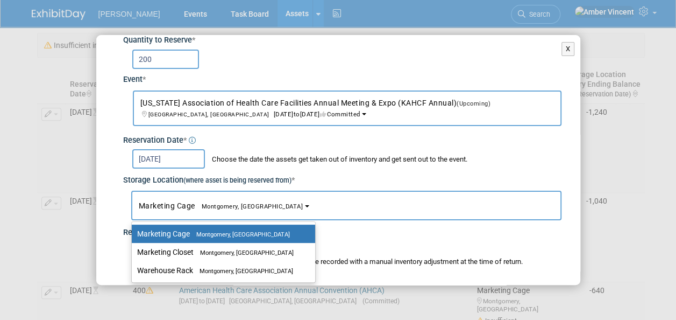
scroll to position [54, 0]
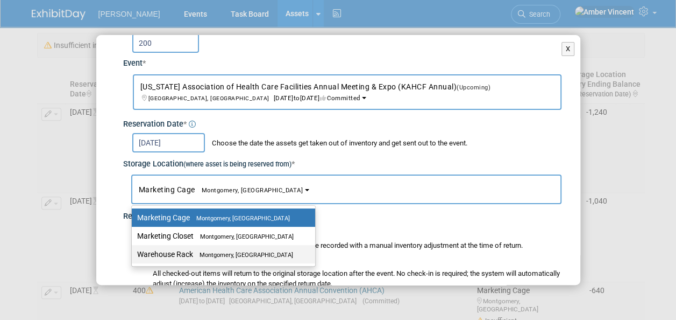
click at [189, 252] on label "Warehouse Rack Montgomery, [GEOGRAPHIC_DATA]" at bounding box center [220, 254] width 167 height 14
click at [133, 252] on input "Warehouse Rack Montgomery, [GEOGRAPHIC_DATA]" at bounding box center [129, 254] width 7 height 7
select select "11223946"
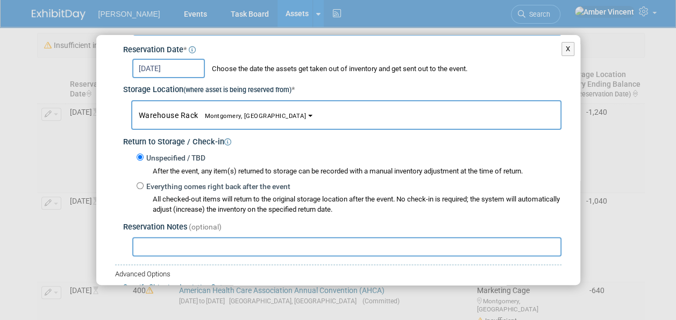
scroll to position [210, 0]
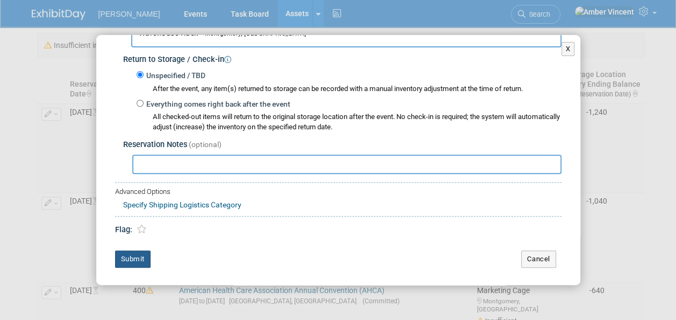
click at [119, 256] on button "Submit" at bounding box center [133, 258] width 36 height 17
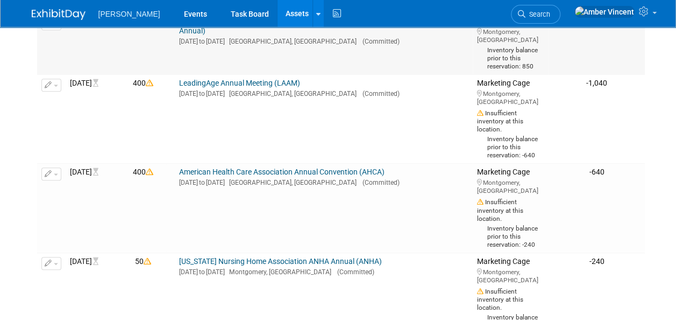
scroll to position [323, 0]
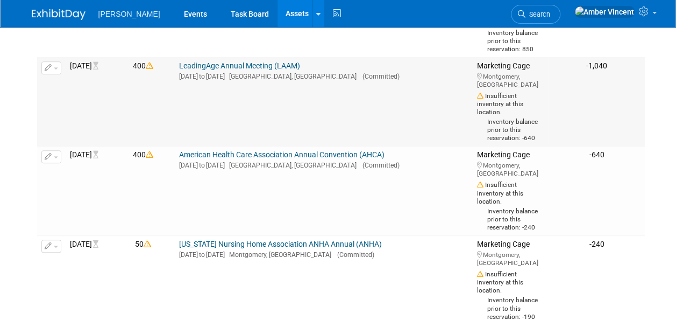
click at [59, 74] on button "button" at bounding box center [51, 67] width 20 height 13
click at [80, 93] on button "Change Reservation" at bounding box center [92, 85] width 91 height 15
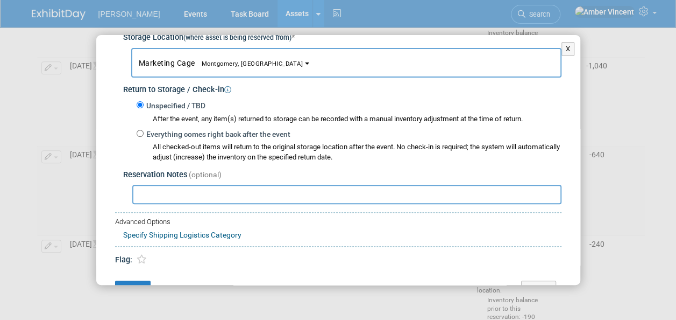
scroll to position [157, 0]
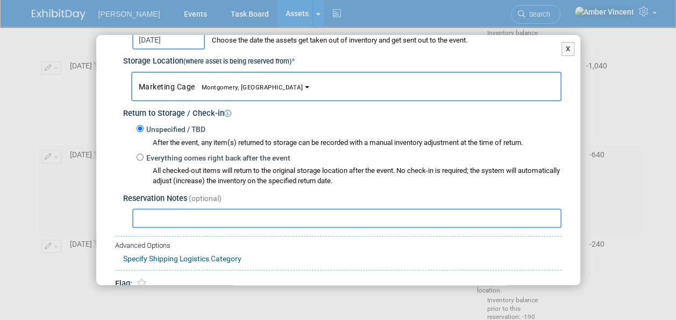
click at [195, 97] on button "Marketing Cage Montgomery, [GEOGRAPHIC_DATA]" at bounding box center [346, 87] width 431 height 30
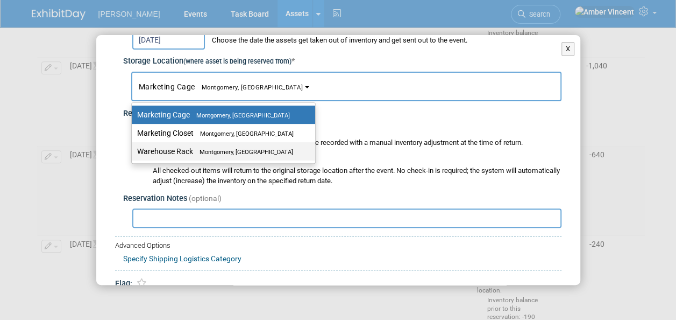
click at [180, 155] on label "Warehouse Rack Montgomery, [GEOGRAPHIC_DATA]" at bounding box center [220, 151] width 167 height 14
click at [133, 155] on input "Warehouse Rack Montgomery, [GEOGRAPHIC_DATA]" at bounding box center [129, 151] width 7 height 7
select select "11223946"
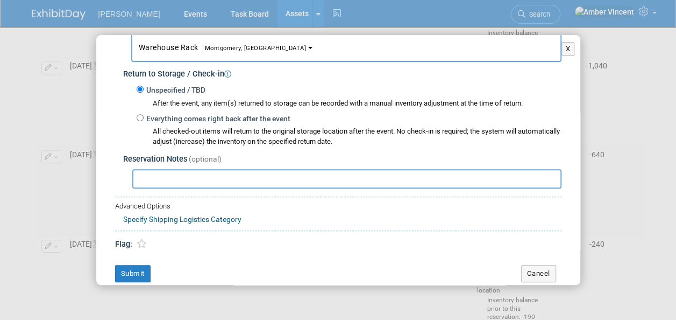
scroll to position [210, 0]
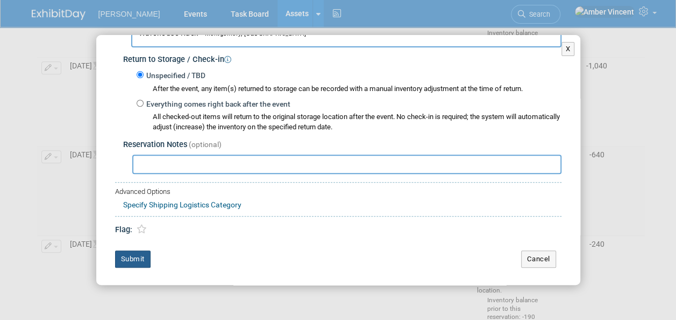
click at [145, 256] on button "Submit" at bounding box center [133, 258] width 36 height 17
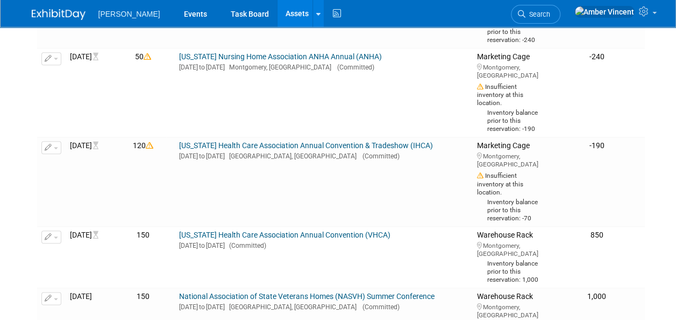
scroll to position [484, 0]
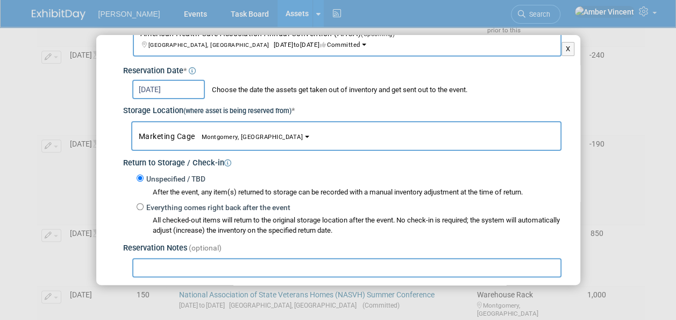
scroll to position [103, 0]
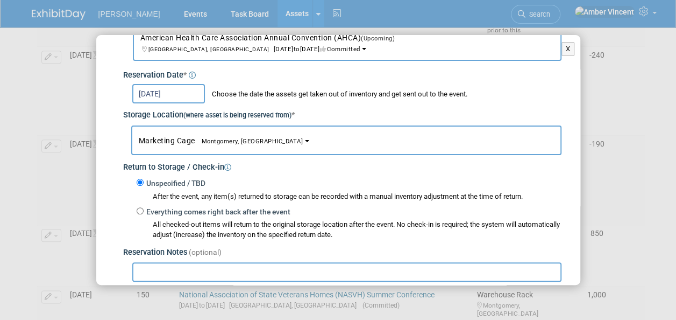
click at [176, 144] on button "Marketing Cage Montgomery, [GEOGRAPHIC_DATA]" at bounding box center [346, 140] width 431 height 30
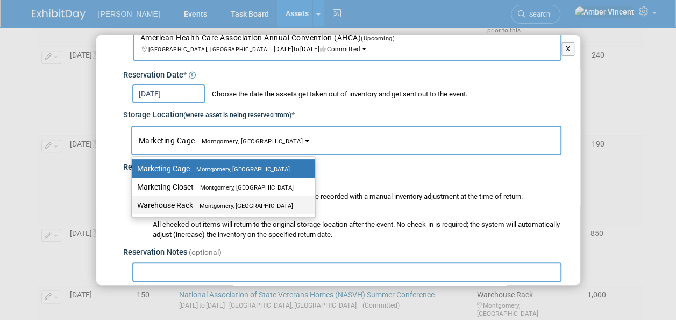
click at [164, 205] on label "Warehouse Rack Montgomery, [GEOGRAPHIC_DATA]" at bounding box center [220, 205] width 167 height 14
click at [133, 205] on input "Warehouse Rack Montgomery, [GEOGRAPHIC_DATA]" at bounding box center [129, 205] width 7 height 7
select select "11223946"
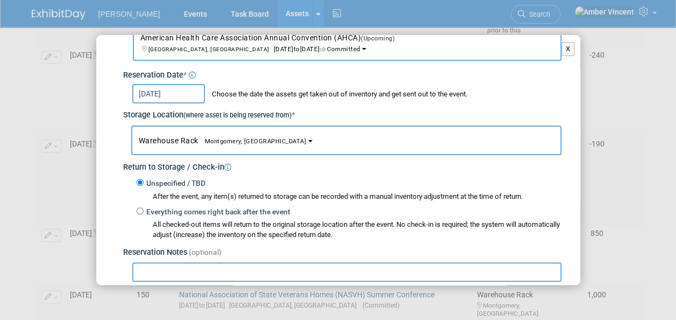
scroll to position [210, 0]
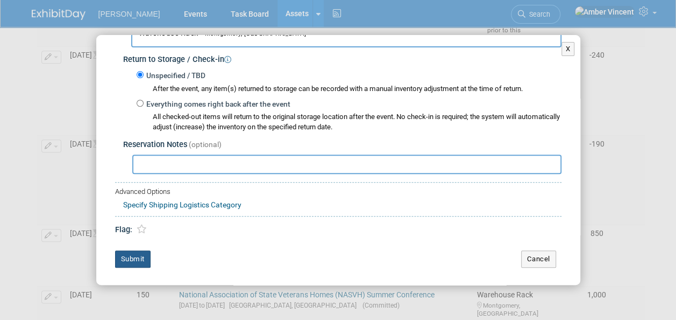
drag, startPoint x: 127, startPoint y: 254, endPoint x: 131, endPoint y: 244, distance: 10.4
click at [127, 254] on button "Submit" at bounding box center [133, 258] width 36 height 17
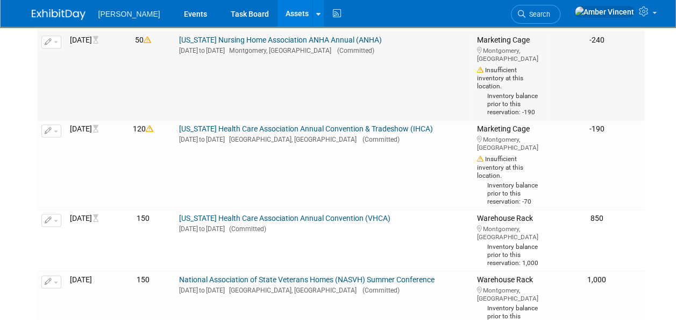
scroll to position [538, 0]
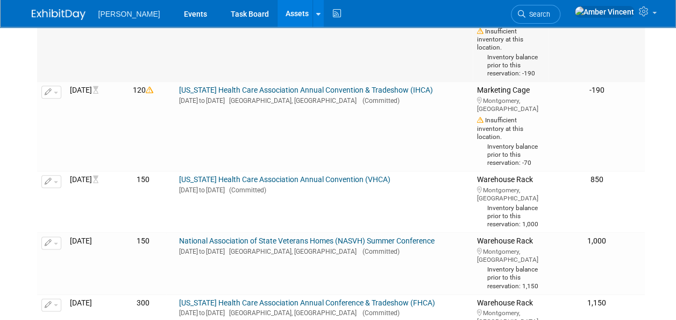
click at [48, 7] on icon "button" at bounding box center [49, 3] width 8 height 7
click at [107, 28] on button "Change Reservation" at bounding box center [92, 20] width 91 height 15
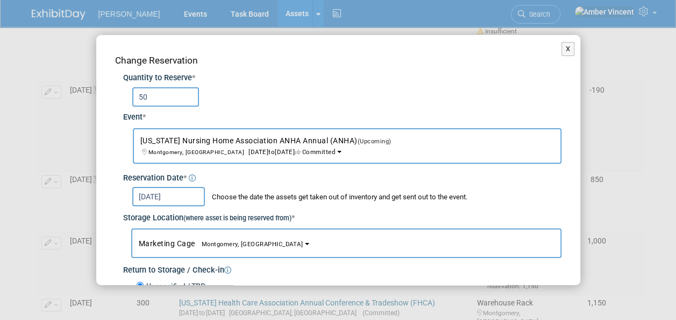
click at [182, 237] on button "Marketing Cage Montgomery, [GEOGRAPHIC_DATA]" at bounding box center [346, 243] width 431 height 30
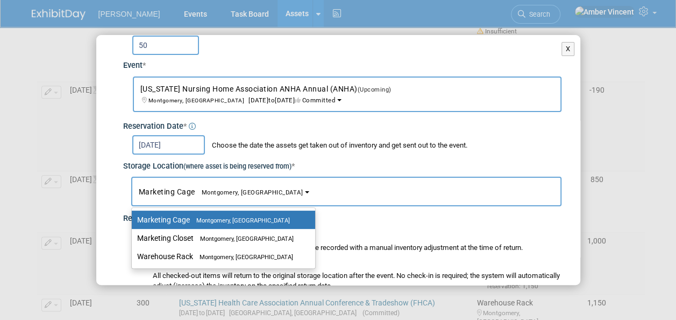
scroll to position [108, 0]
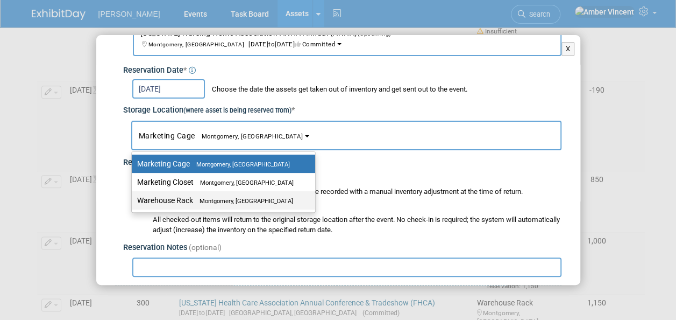
click at [188, 198] on label "Warehouse Rack Montgomery, [GEOGRAPHIC_DATA]" at bounding box center [220, 200] width 167 height 14
click at [133, 198] on input "Warehouse Rack Montgomery, [GEOGRAPHIC_DATA]" at bounding box center [129, 200] width 7 height 7
select select "11223946"
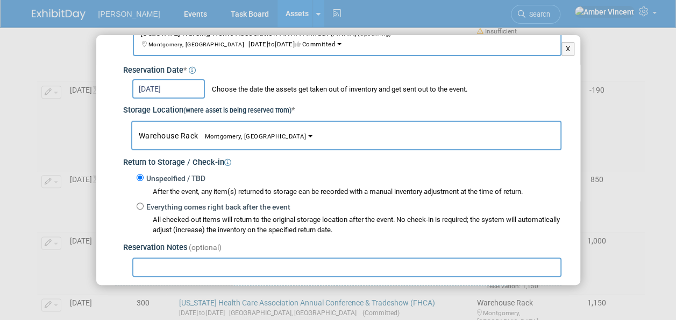
scroll to position [210, 0]
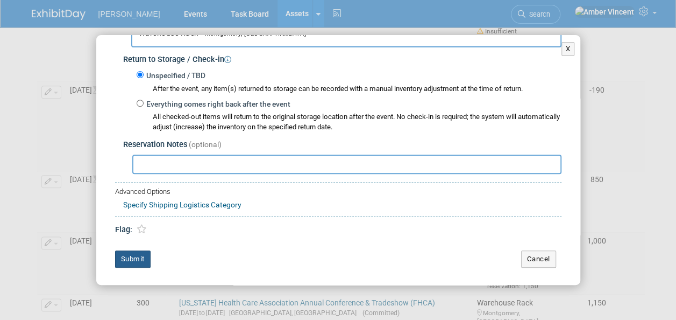
click at [135, 253] on button "Submit" at bounding box center [133, 258] width 36 height 17
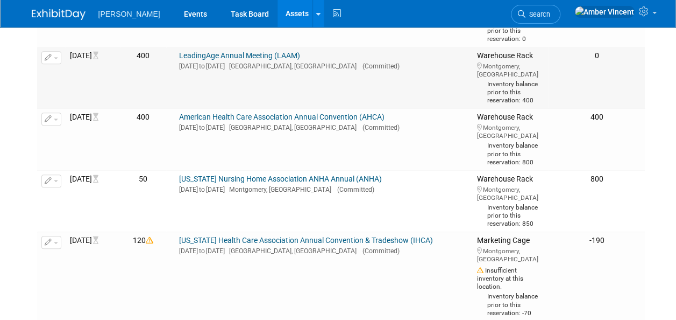
scroll to position [377, 0]
